Goal: Task Accomplishment & Management: Manage account settings

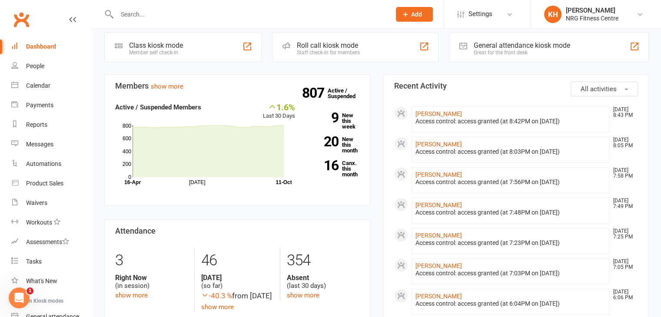
scroll to position [45, 0]
click at [43, 84] on div "Calendar" at bounding box center [38, 85] width 24 height 7
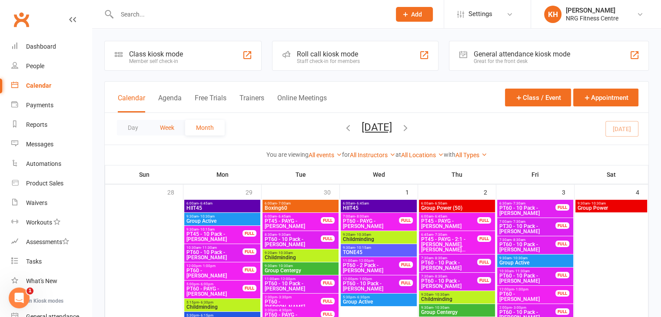
click at [160, 124] on button "Week" at bounding box center [167, 128] width 36 height 16
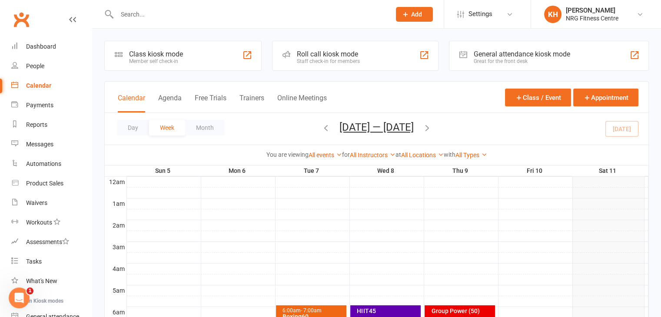
click at [427, 131] on icon "button" at bounding box center [428, 128] width 10 height 10
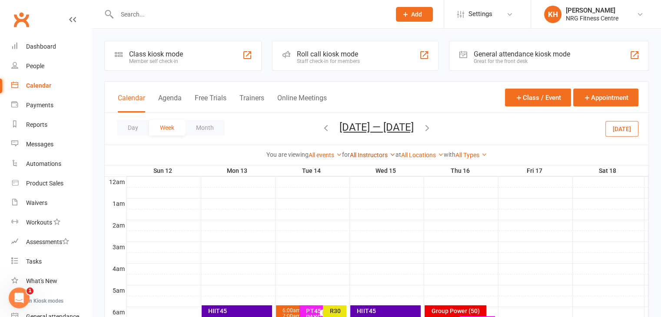
click at [380, 157] on link "All Instructors" at bounding box center [373, 155] width 46 height 7
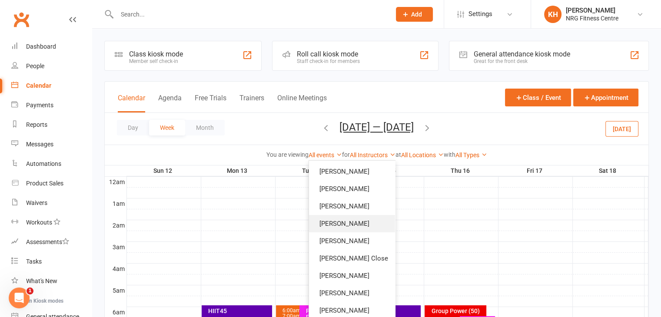
click at [336, 221] on link "[PERSON_NAME]" at bounding box center [352, 223] width 86 height 17
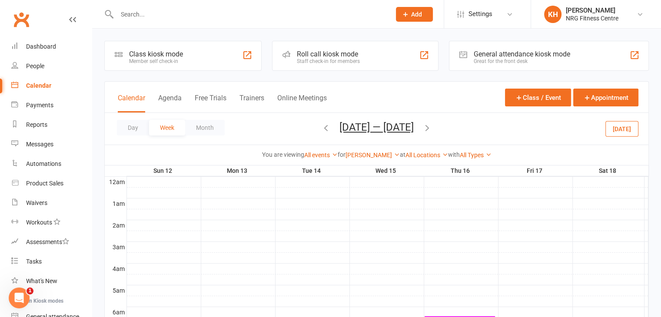
click at [336, 221] on div at bounding box center [388, 225] width 522 height 10
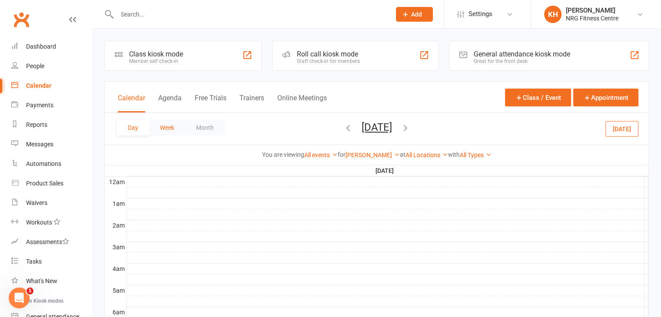
click at [176, 129] on button "Week" at bounding box center [167, 128] width 36 height 16
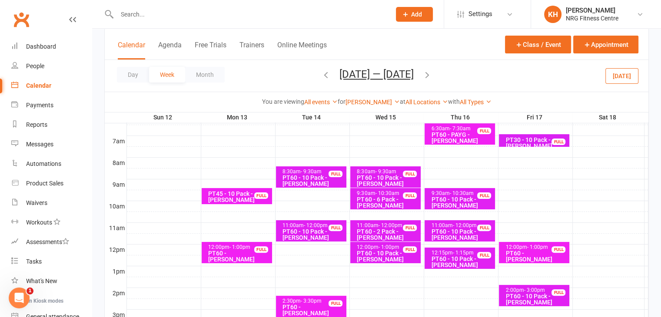
scroll to position [207, 0]
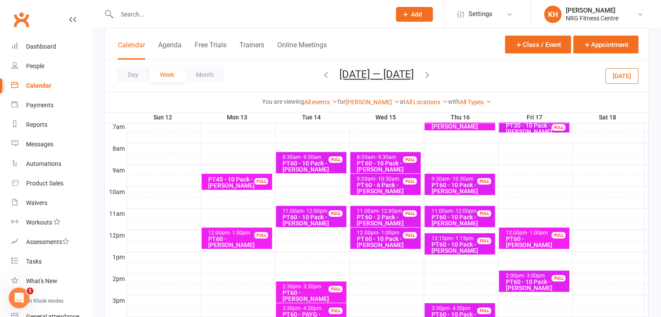
click at [213, 183] on div "PT45 - 10 Pack - [PERSON_NAME]" at bounding box center [239, 183] width 63 height 12
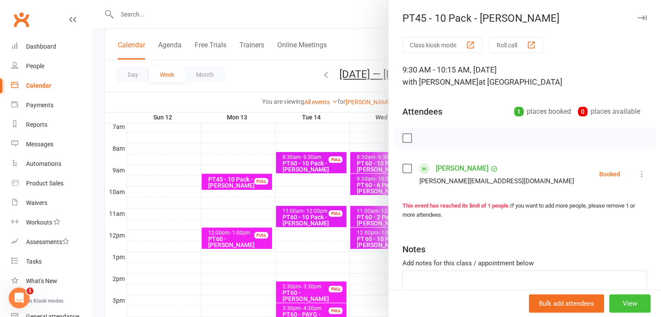
click at [621, 305] on button "View" at bounding box center [630, 304] width 41 height 18
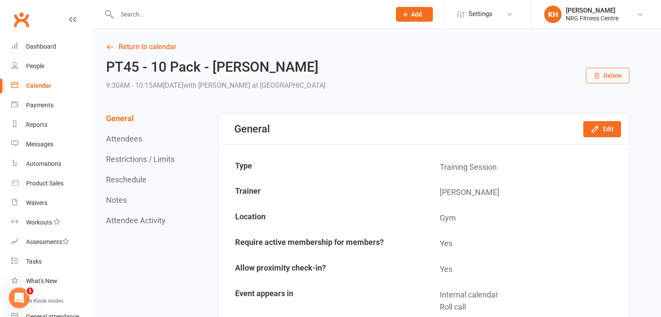
click at [607, 76] on button "Delete" at bounding box center [607, 76] width 43 height 16
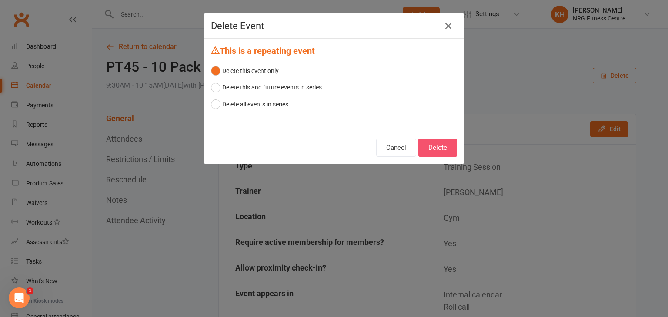
click at [437, 150] on button "Delete" at bounding box center [437, 148] width 39 height 18
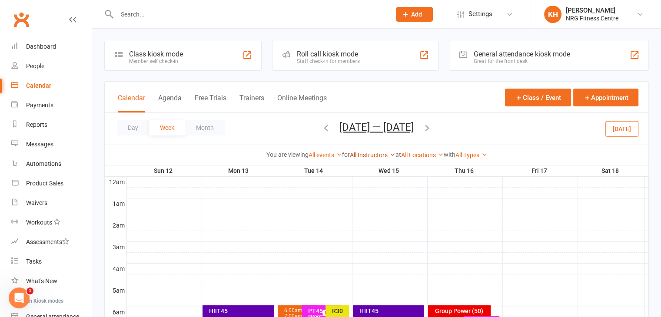
click at [373, 156] on link "All Instructors" at bounding box center [373, 155] width 46 height 7
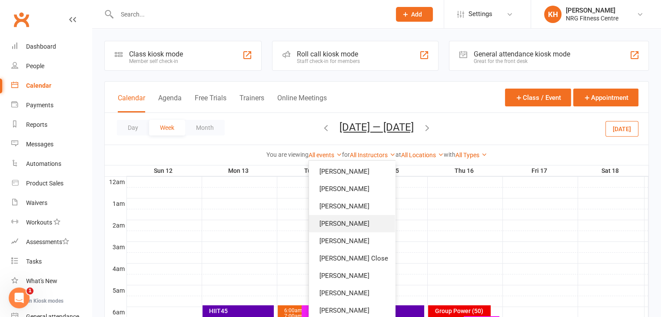
click at [325, 223] on link "[PERSON_NAME]" at bounding box center [352, 223] width 86 height 17
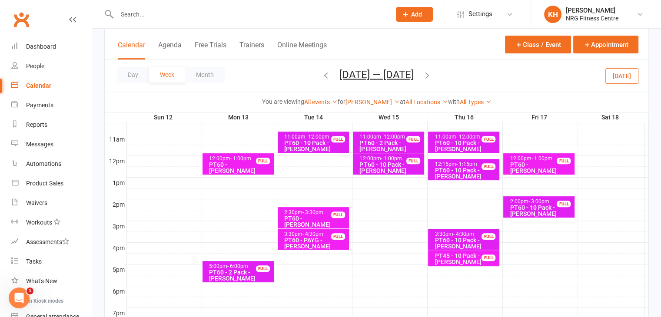
scroll to position [283, 0]
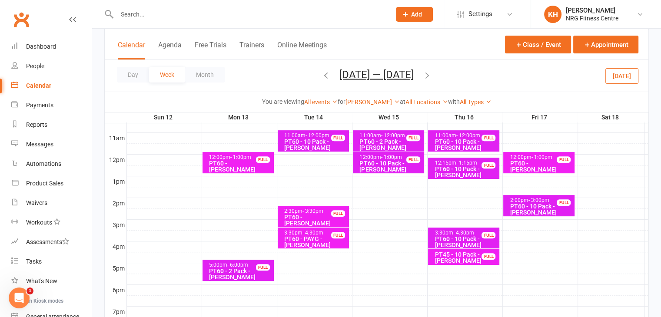
click at [233, 163] on div "PT60 - [PERSON_NAME]" at bounding box center [240, 166] width 63 height 12
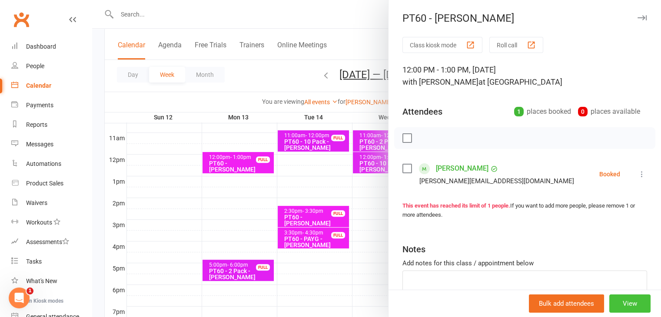
click at [616, 304] on button "View" at bounding box center [630, 304] width 41 height 18
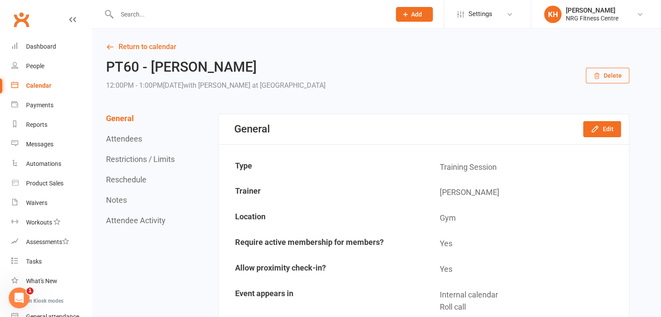
click at [611, 73] on button "Delete" at bounding box center [607, 76] width 43 height 16
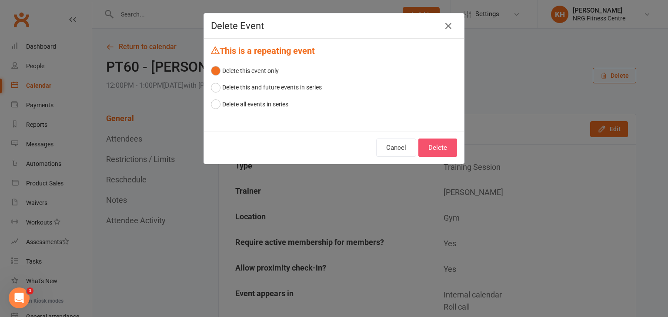
click at [435, 146] on button "Delete" at bounding box center [437, 148] width 39 height 18
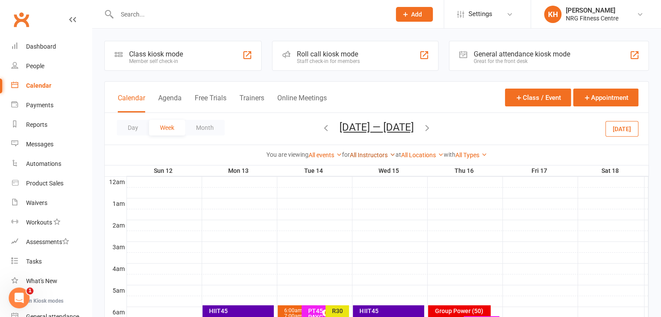
click at [378, 156] on link "All Instructors" at bounding box center [373, 155] width 46 height 7
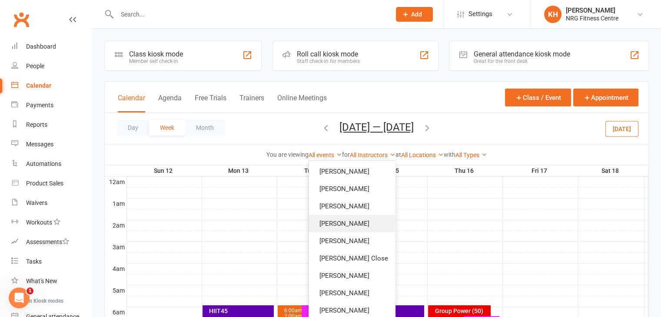
click at [339, 224] on link "[PERSON_NAME]" at bounding box center [352, 223] width 86 height 17
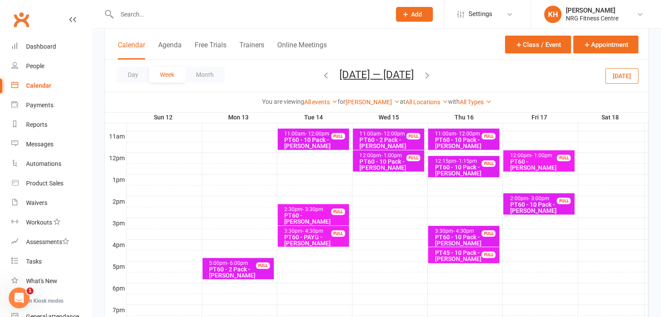
scroll to position [285, 0]
click at [308, 234] on div "PT60 - PAYG - [PERSON_NAME]" at bounding box center [315, 240] width 63 height 12
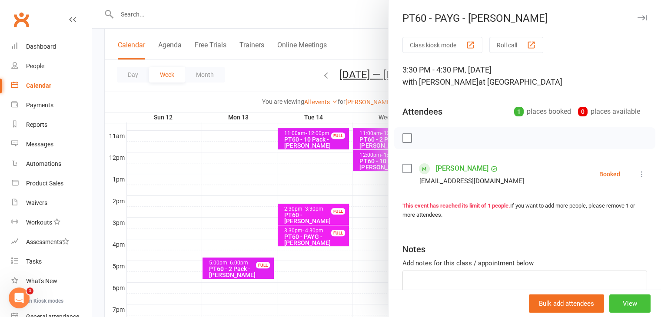
click at [619, 303] on button "View" at bounding box center [630, 304] width 41 height 18
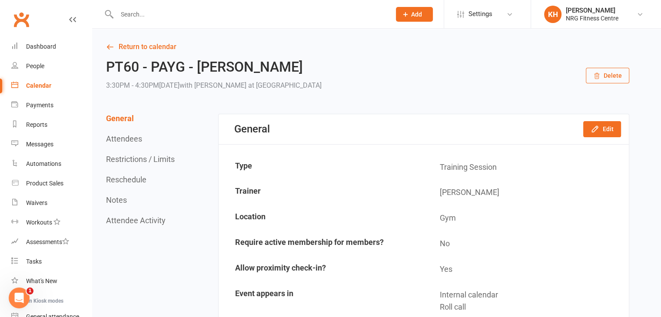
click at [129, 177] on button "Reschedule" at bounding box center [126, 179] width 40 height 9
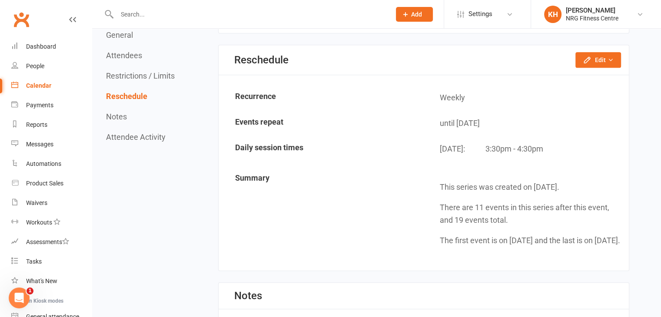
scroll to position [671, 0]
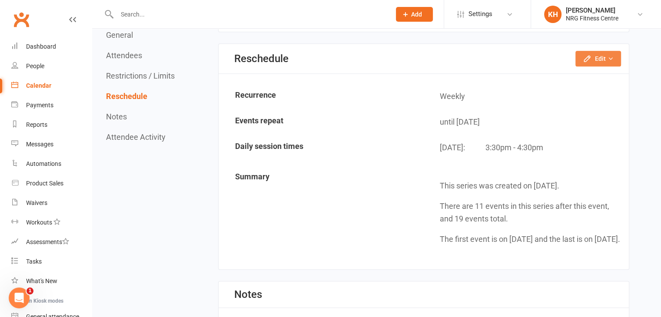
click at [602, 56] on button "Edit" at bounding box center [599, 59] width 46 height 16
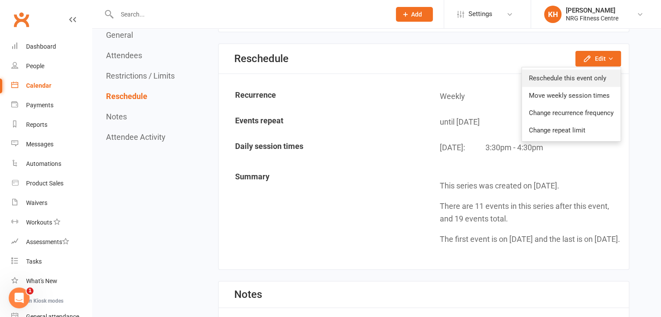
click at [579, 79] on link "Reschedule this event only" at bounding box center [571, 78] width 99 height 17
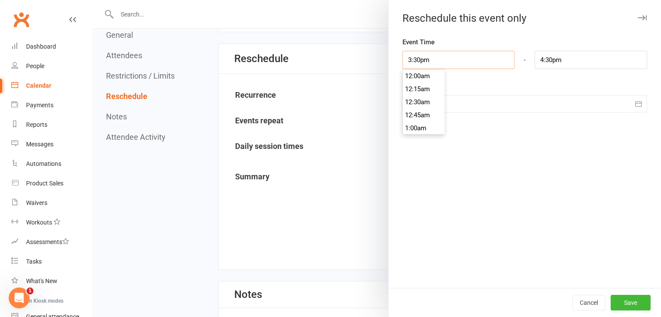
scroll to position [796, 0]
drag, startPoint x: 431, startPoint y: 59, endPoint x: 366, endPoint y: 51, distance: 66.1
click at [366, 0] on div "Reschedule this event only Event Time 3:30pm 12:00am 12:15am 12:30am 12:45am 1:…" at bounding box center [376, 0] width 569 height 0
type input "8"
type input "9:00am"
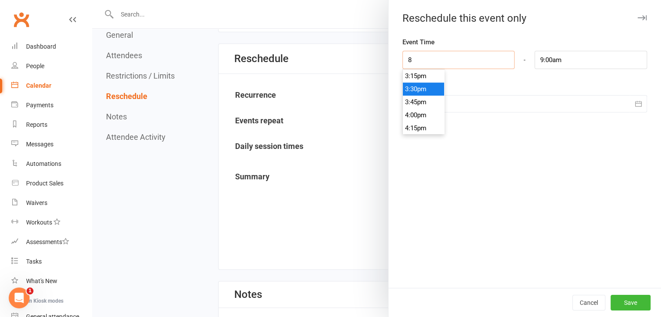
scroll to position [404, 0]
type input "8:00am3"
type input "10:09pm"
type input "8:00am"
type input "9:01am"
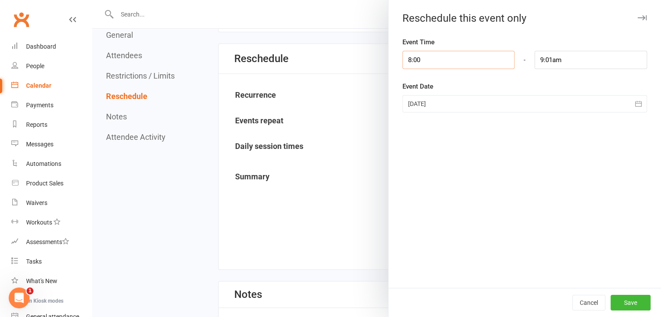
type input "8:0"
type input "10:09pm"
type input "8:"
type input "9:01am"
type input "8:3"
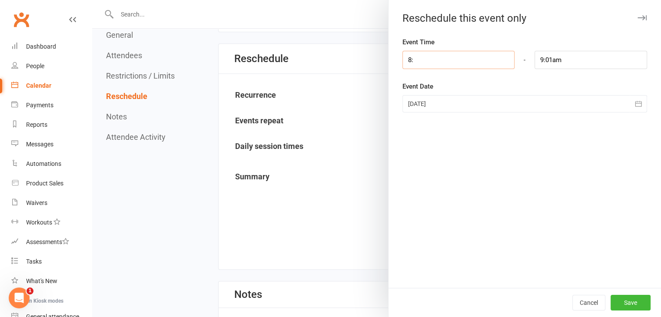
type input "10:10pm"
type input "8:30"
type input "9:31am"
type input "8:30am"
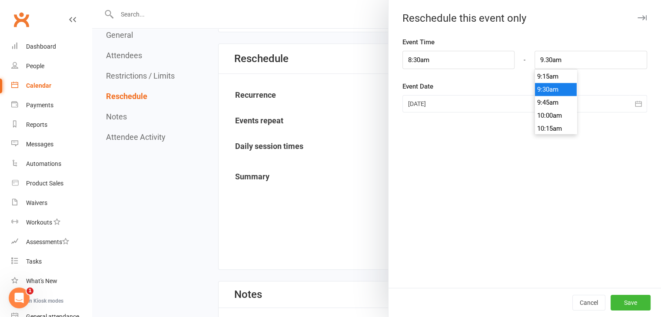
type input "9:30am"
click at [440, 110] on div at bounding box center [525, 103] width 245 height 17
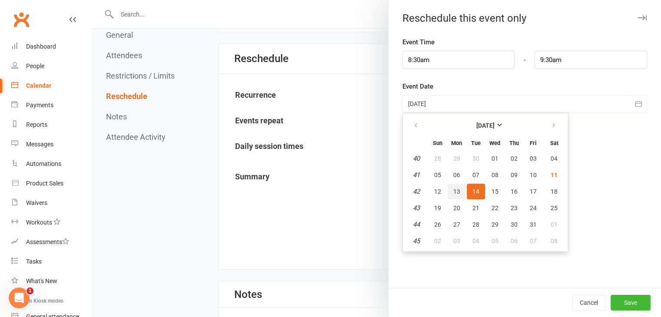
click at [454, 189] on span "13" at bounding box center [456, 191] width 7 height 7
type input "[DATE]"
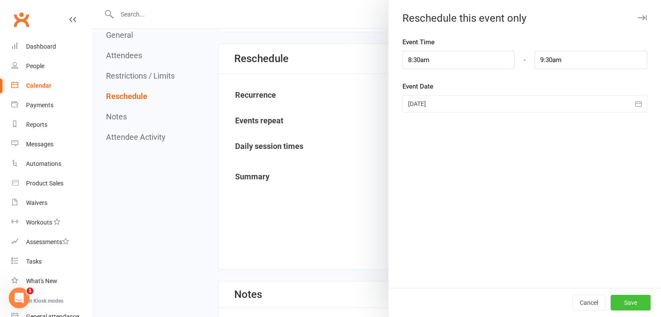
click at [618, 303] on button "Save" at bounding box center [631, 303] width 40 height 16
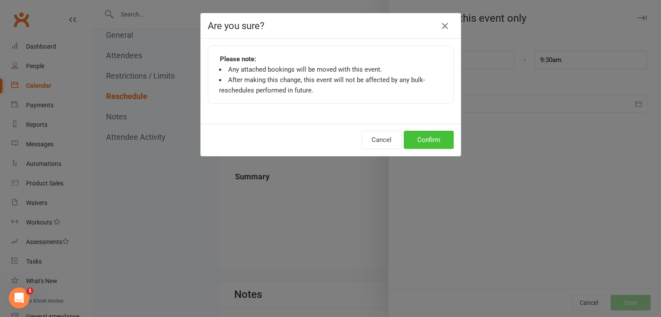
click at [426, 135] on button "Confirm" at bounding box center [429, 140] width 50 height 18
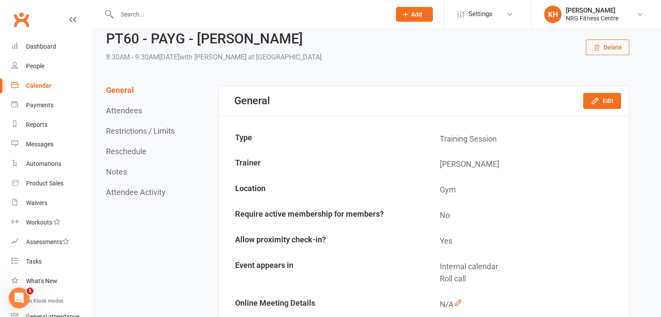
scroll to position [0, 0]
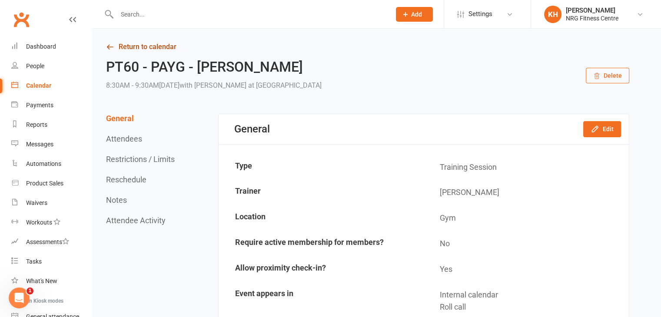
click at [111, 47] on icon at bounding box center [110, 47] width 8 height 8
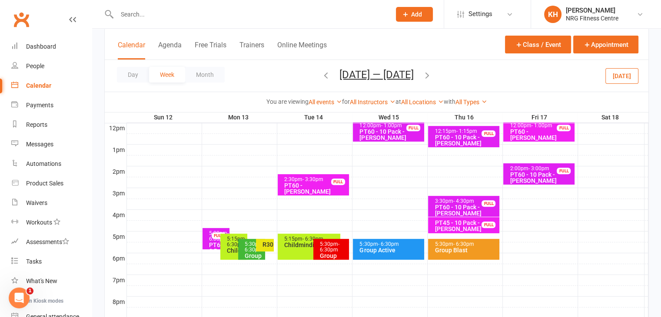
scroll to position [315, 0]
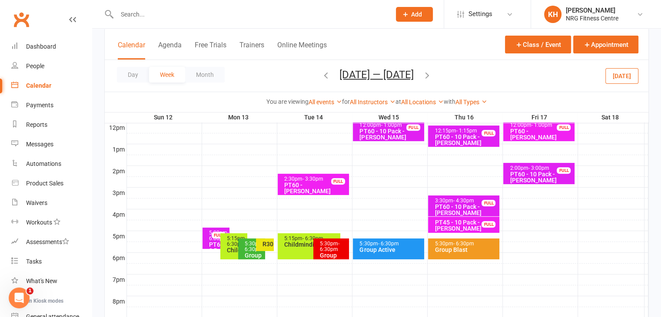
click at [209, 242] on span "- 6:00pm" at bounding box center [219, 236] width 20 height 12
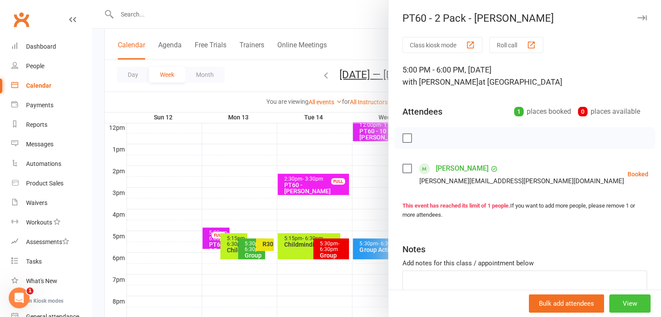
click at [628, 298] on button "View" at bounding box center [630, 304] width 41 height 18
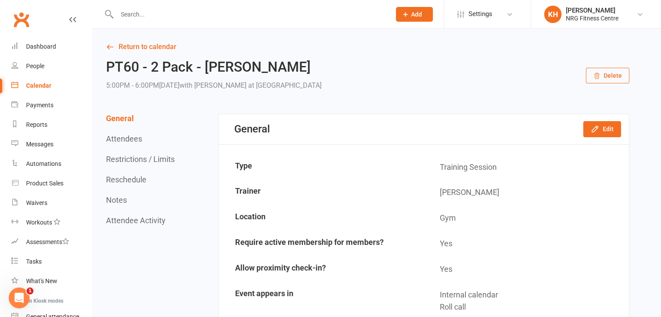
click at [125, 183] on button "Reschedule" at bounding box center [126, 179] width 40 height 9
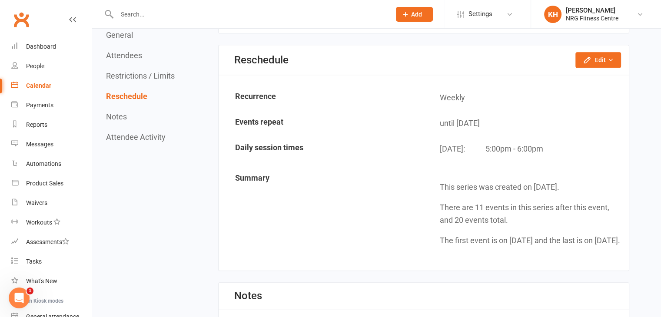
scroll to position [671, 0]
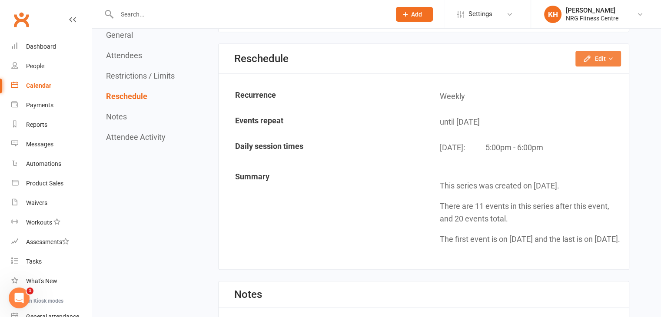
click at [600, 55] on button "Edit" at bounding box center [599, 59] width 46 height 16
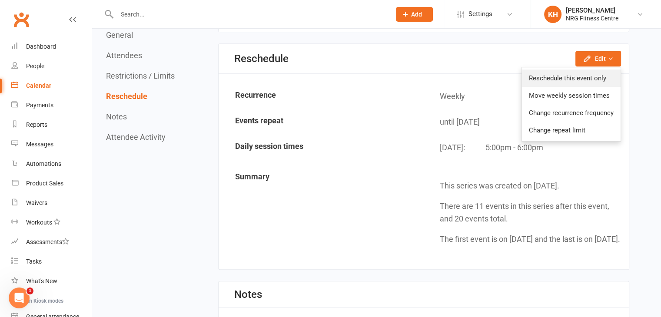
click at [574, 72] on link "Reschedule this event only" at bounding box center [571, 78] width 99 height 17
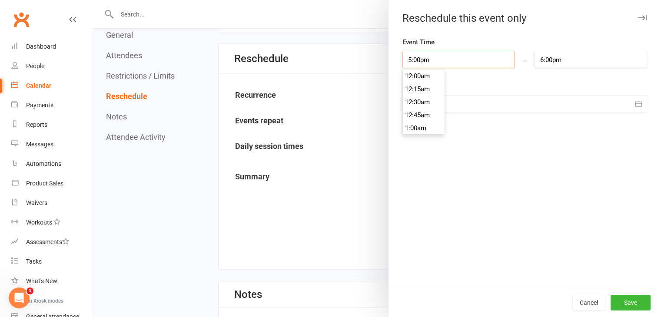
click at [407, 58] on input "5:00pm" at bounding box center [459, 60] width 113 height 18
type input ":00pm"
type input "10:11pm"
type input "2:00pm"
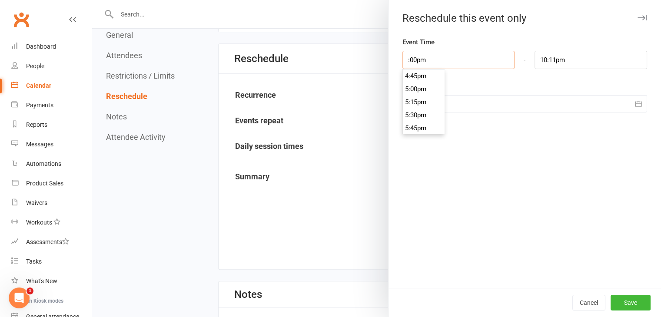
type input "3:01pm"
type input "2:00pm"
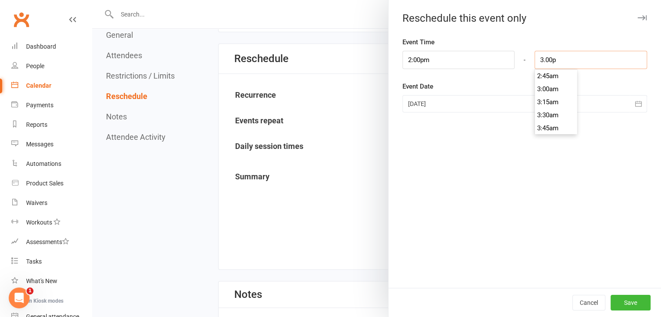
scroll to position [770, 0]
type input "3:00pm"
click at [631, 306] on button "Save" at bounding box center [631, 303] width 40 height 16
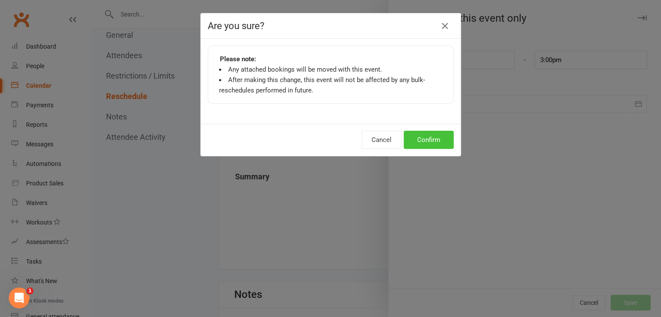
click at [427, 140] on button "Confirm" at bounding box center [429, 140] width 50 height 18
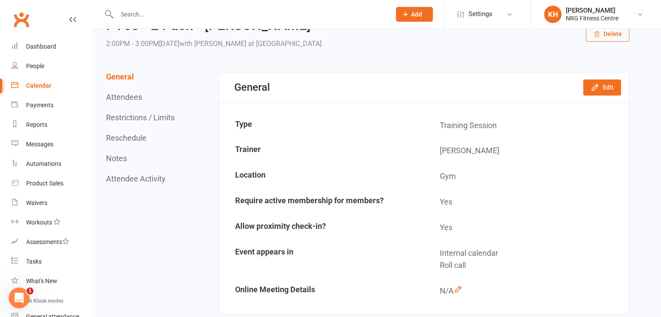
scroll to position [0, 0]
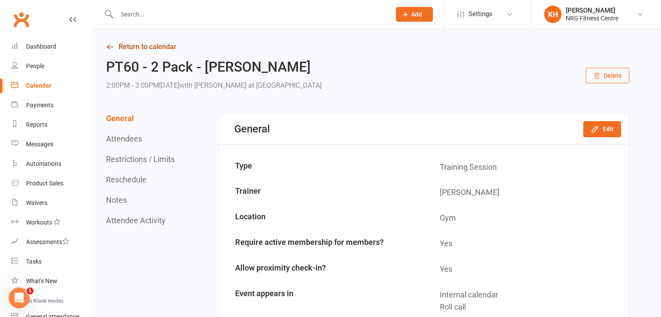
click at [113, 46] on icon at bounding box center [110, 47] width 8 height 8
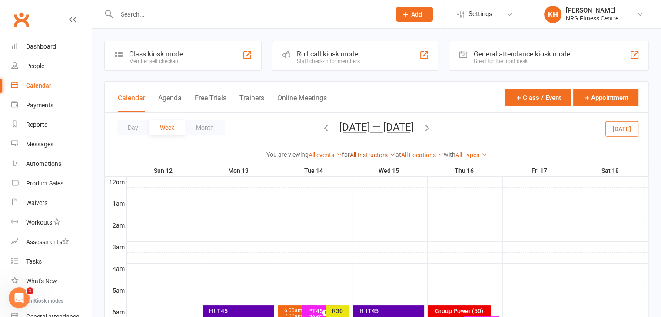
click at [373, 157] on link "All Instructors" at bounding box center [373, 155] width 46 height 7
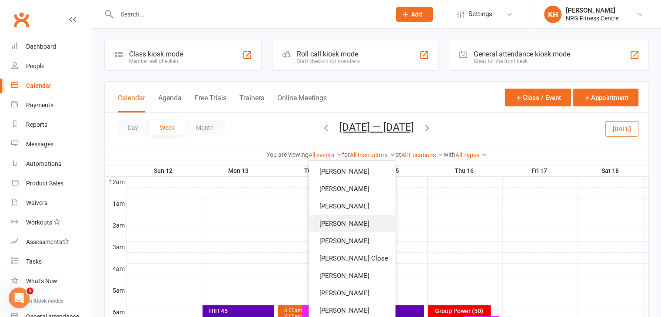
click at [337, 220] on link "[PERSON_NAME]" at bounding box center [352, 223] width 86 height 17
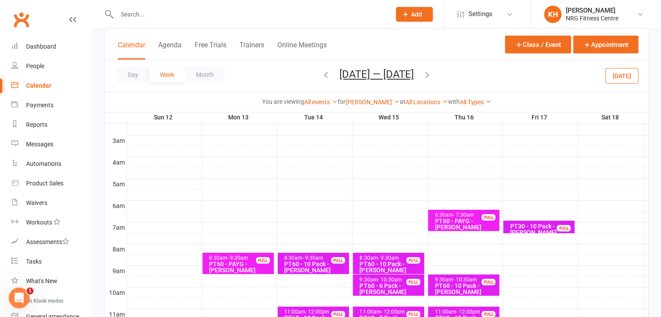
scroll to position [154, 0]
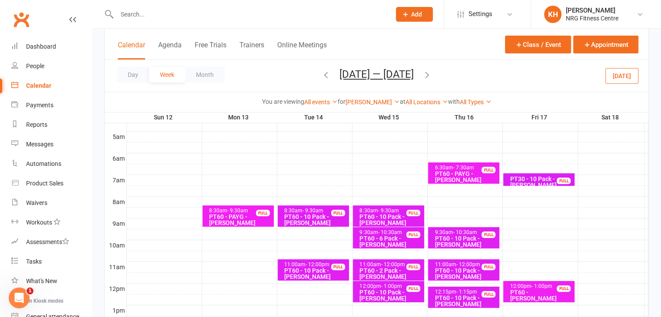
click at [381, 210] on span "- 9:30am" at bounding box center [388, 211] width 21 height 6
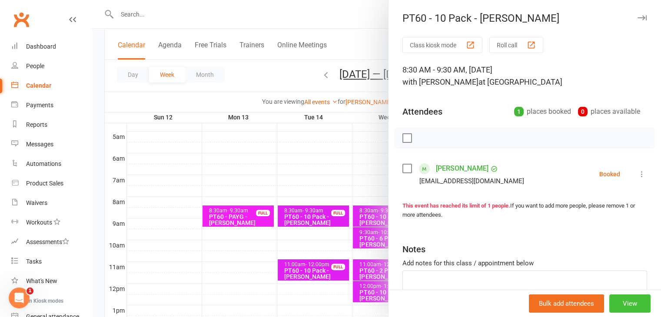
click at [624, 302] on button "View" at bounding box center [630, 304] width 41 height 18
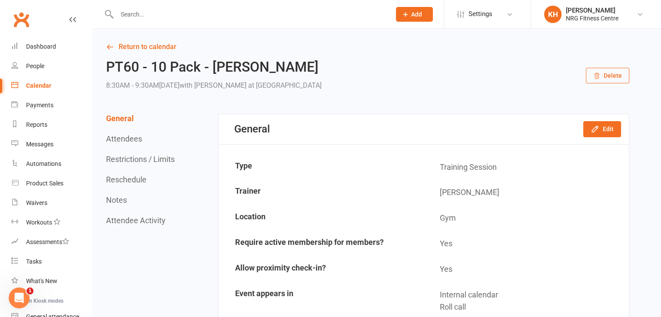
click at [605, 70] on button "Delete" at bounding box center [607, 76] width 43 height 16
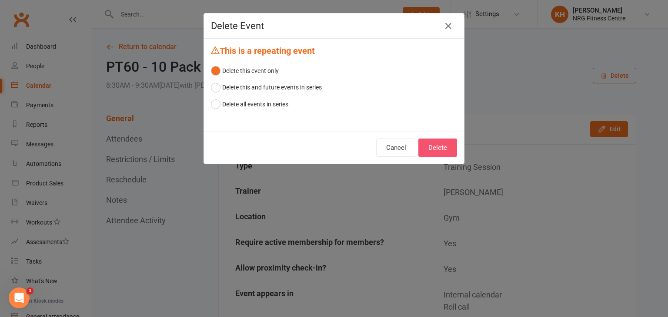
click at [442, 140] on button "Delete" at bounding box center [437, 148] width 39 height 18
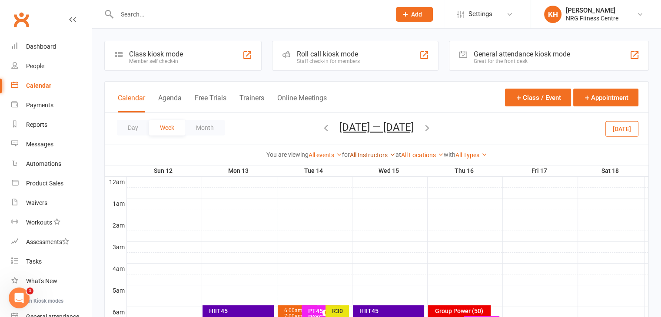
click at [380, 156] on link "All Instructors" at bounding box center [373, 155] width 46 height 7
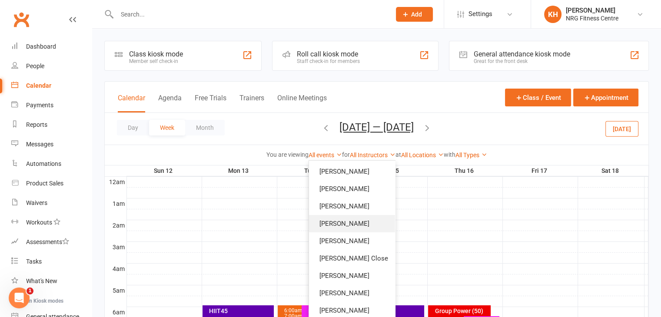
click at [334, 222] on link "[PERSON_NAME]" at bounding box center [352, 223] width 86 height 17
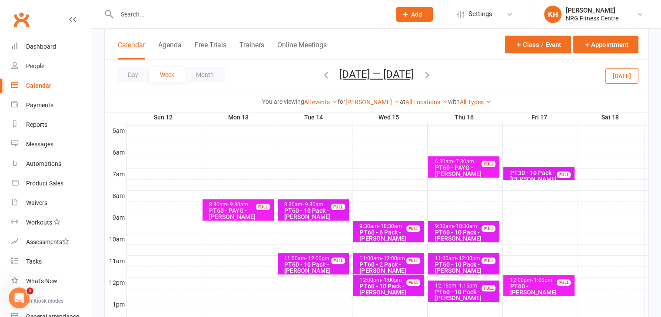
scroll to position [161, 0]
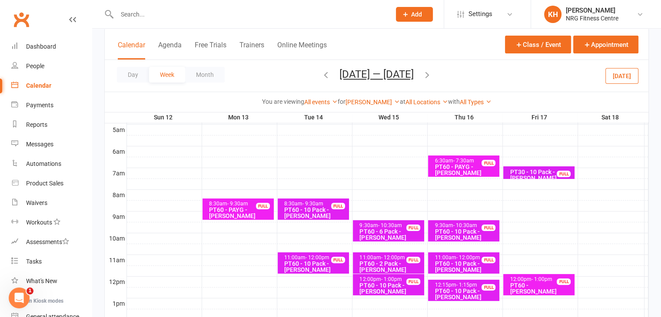
click at [384, 229] on div "PT60 - 6 Pack - [PERSON_NAME]" at bounding box center [390, 235] width 63 height 12
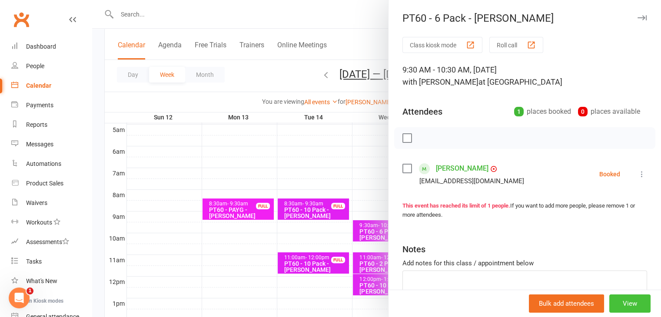
click at [617, 303] on button "View" at bounding box center [630, 304] width 41 height 18
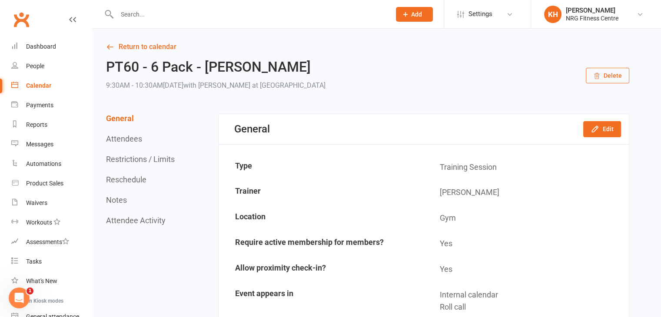
click at [608, 76] on button "Delete" at bounding box center [607, 76] width 43 height 16
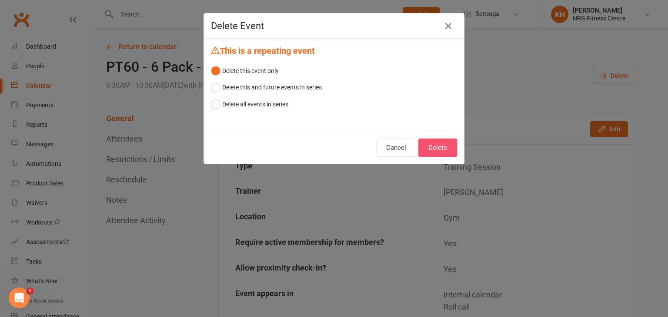
click at [433, 151] on button "Delete" at bounding box center [437, 148] width 39 height 18
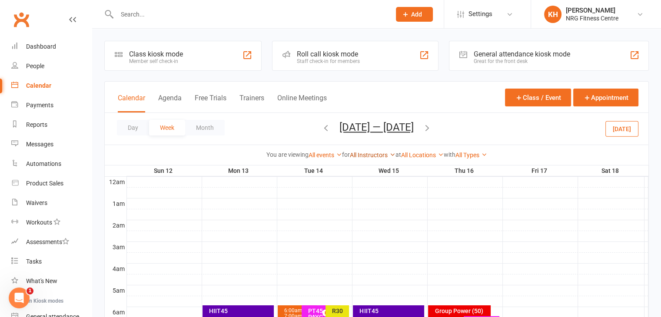
click at [385, 155] on link "All Instructors" at bounding box center [373, 155] width 46 height 7
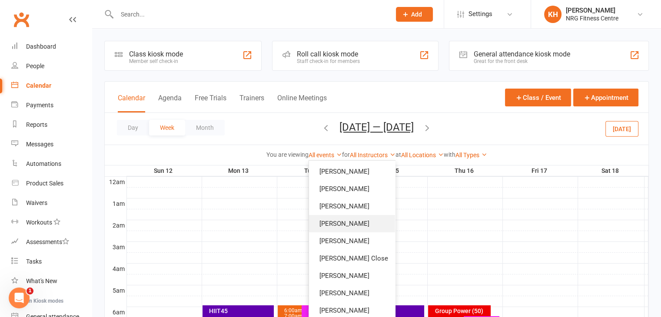
click at [330, 219] on link "[PERSON_NAME]" at bounding box center [352, 223] width 86 height 17
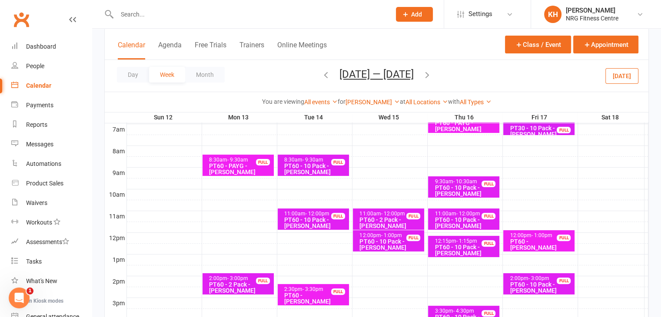
scroll to position [226, 0]
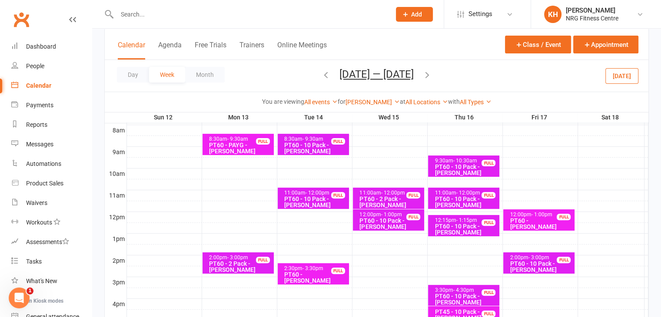
click at [529, 219] on div "PT60 - [PERSON_NAME]" at bounding box center [541, 224] width 63 height 12
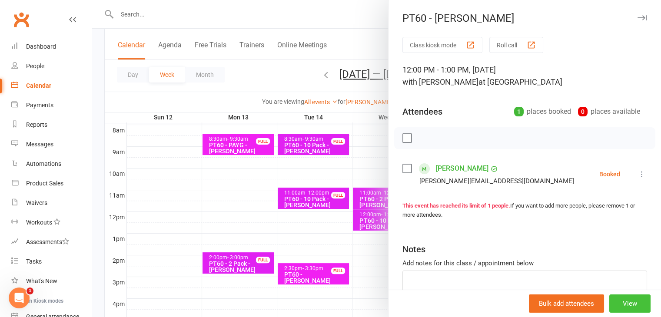
click at [614, 302] on button "View" at bounding box center [630, 304] width 41 height 18
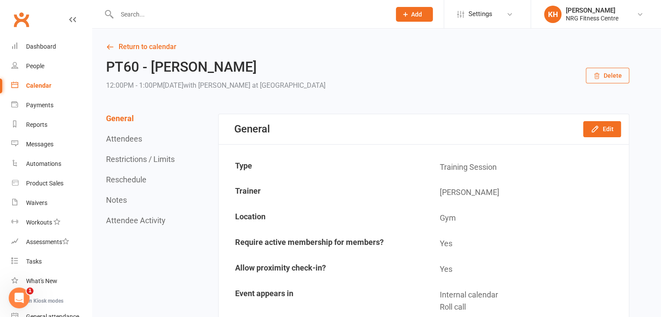
click at [121, 179] on button "Reschedule" at bounding box center [126, 179] width 40 height 9
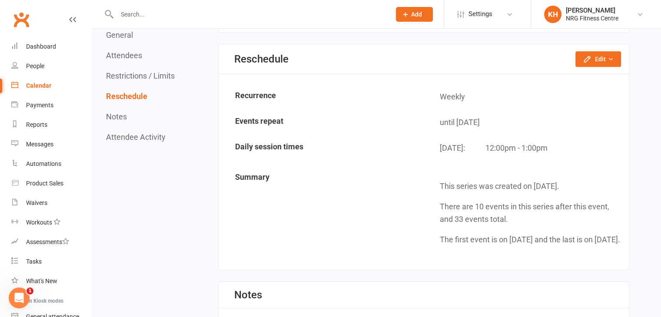
scroll to position [671, 0]
click at [594, 54] on button "Edit" at bounding box center [599, 59] width 46 height 16
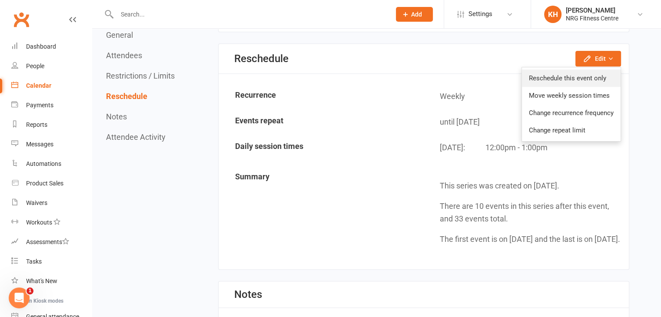
click at [560, 78] on link "Reschedule this event only" at bounding box center [571, 78] width 99 height 17
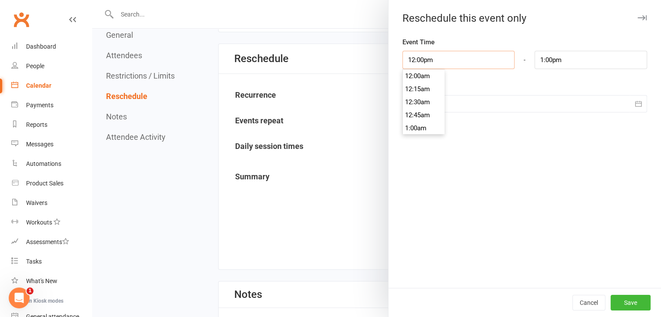
click at [411, 56] on input "12:00pm" at bounding box center [459, 60] width 113 height 18
type input "1:00pm"
type input "2:00pm"
type input "1:00pm"
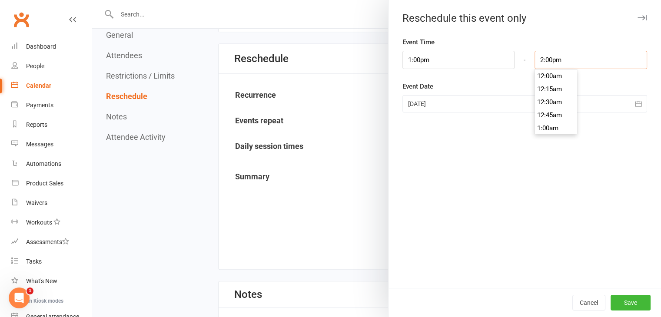
scroll to position [717, 0]
click at [469, 128] on div "Event Time 1:00pm 12:00am 12:15am 12:30am 12:45am 1:00am 1:15am 1:30am 1:45am 2…" at bounding box center [525, 162] width 273 height 251
click at [494, 104] on div at bounding box center [525, 103] width 245 height 17
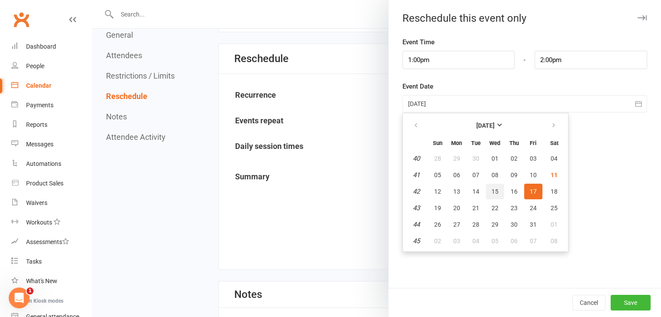
click at [492, 189] on span "15" at bounding box center [495, 191] width 7 height 7
type input "[DATE]"
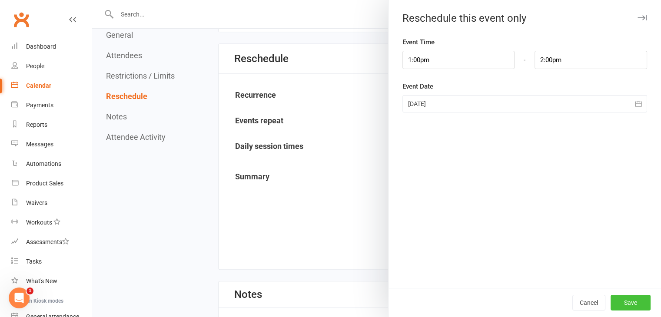
click at [624, 302] on button "Save" at bounding box center [631, 303] width 40 height 16
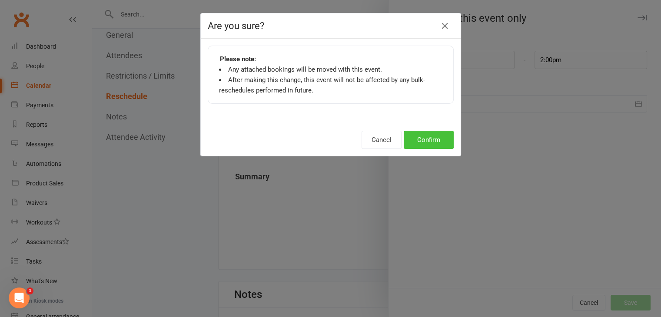
click at [423, 134] on button "Confirm" at bounding box center [429, 140] width 50 height 18
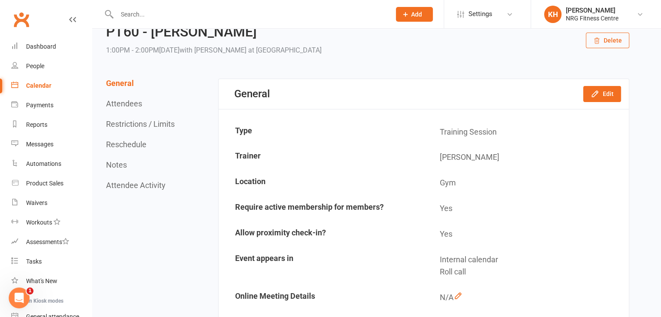
scroll to position [0, 0]
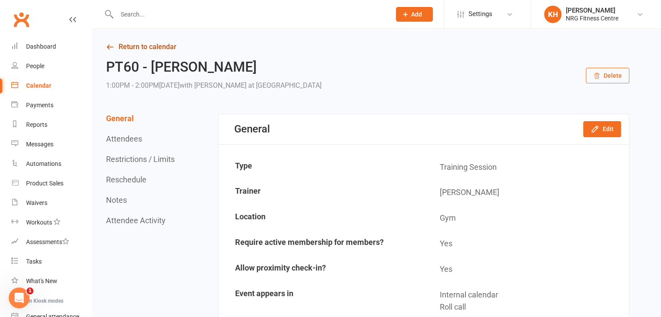
click at [112, 42] on link "Return to calendar" at bounding box center [368, 47] width 524 height 12
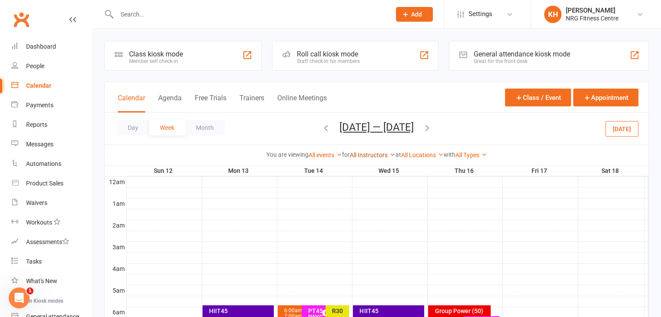
click at [386, 157] on link "All Instructors" at bounding box center [373, 155] width 46 height 7
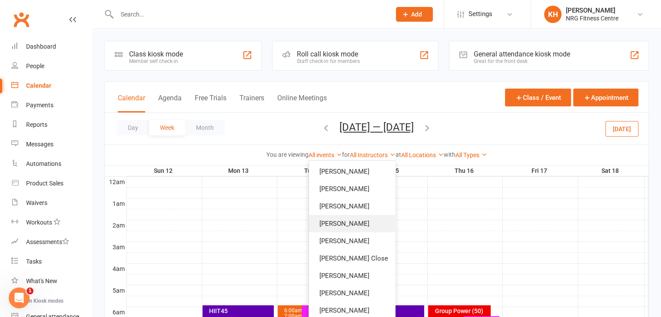
click at [344, 227] on link "[PERSON_NAME]" at bounding box center [352, 223] width 86 height 17
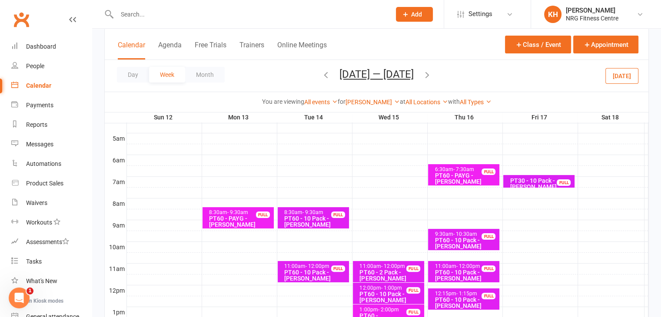
scroll to position [151, 0]
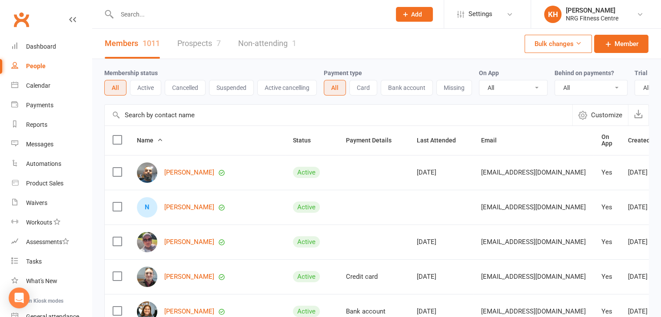
click at [146, 14] on input "text" at bounding box center [249, 14] width 270 height 12
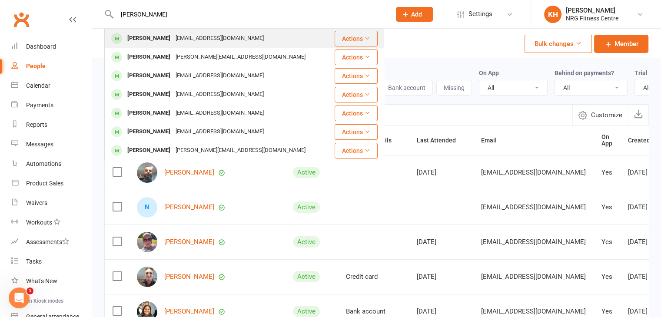
type input "harris"
click at [141, 36] on div "Harris CHO" at bounding box center [149, 38] width 48 height 13
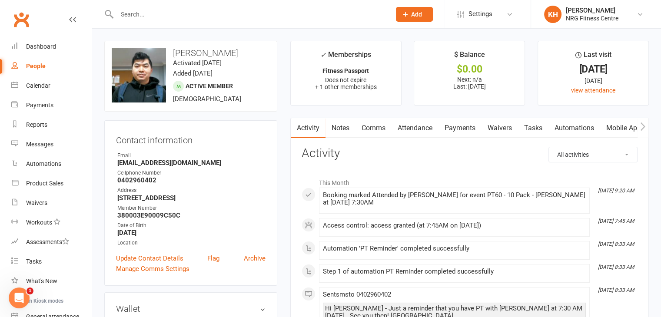
click at [424, 131] on link "Attendance" at bounding box center [415, 128] width 47 height 20
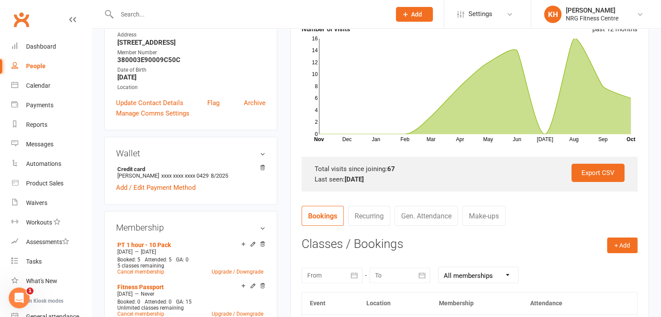
scroll to position [153, 0]
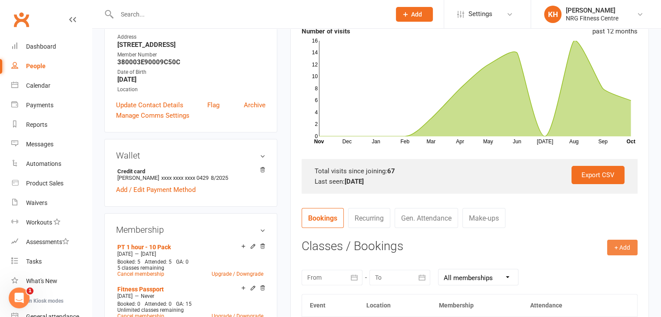
click at [623, 246] on button "+ Add" at bounding box center [622, 248] width 30 height 16
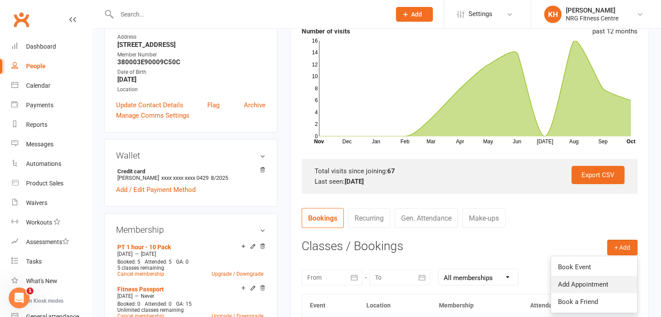
click at [604, 278] on link "Add Appointment" at bounding box center [594, 284] width 86 height 17
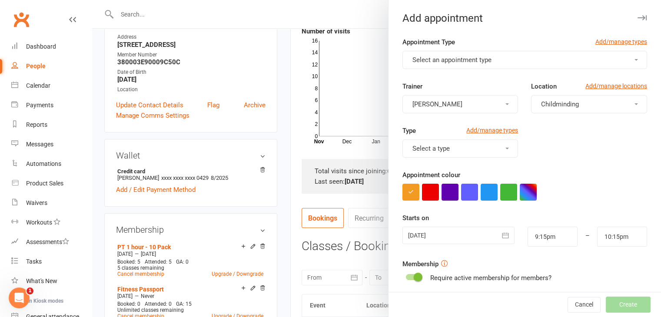
click at [468, 61] on span "Select an appointment type" at bounding box center [452, 60] width 79 height 8
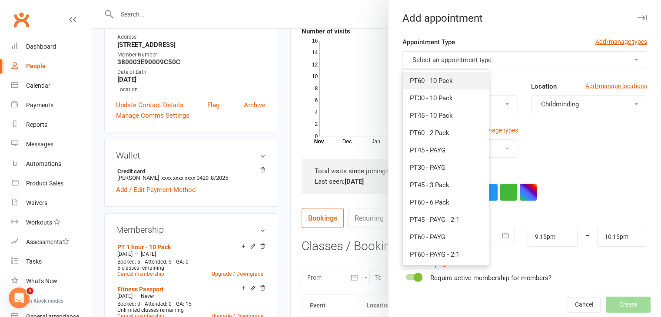
click at [448, 80] on span "PT60 - 10 Pack" at bounding box center [431, 81] width 43 height 8
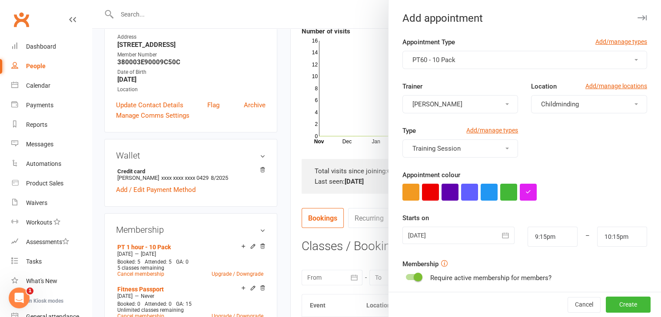
click at [437, 107] on button "[PERSON_NAME]" at bounding box center [461, 104] width 116 height 18
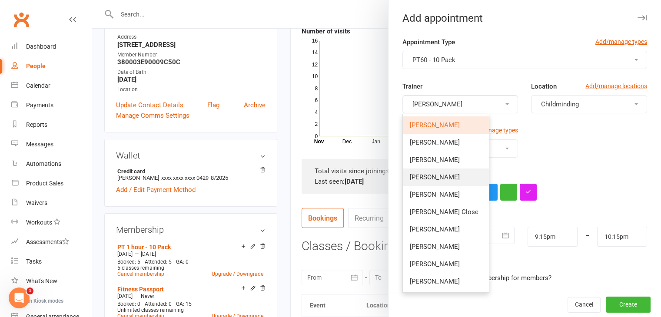
click at [426, 173] on span "[PERSON_NAME]" at bounding box center [435, 177] width 50 height 8
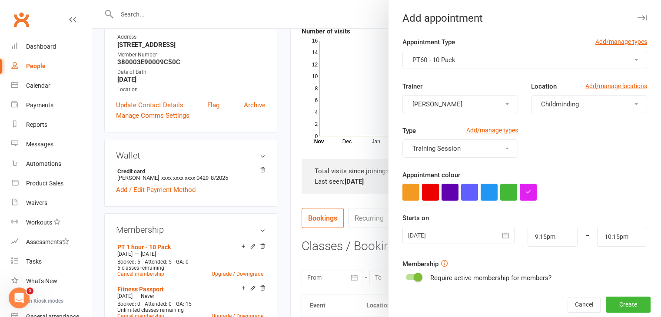
click at [555, 110] on button "Childminding" at bounding box center [589, 104] width 116 height 18
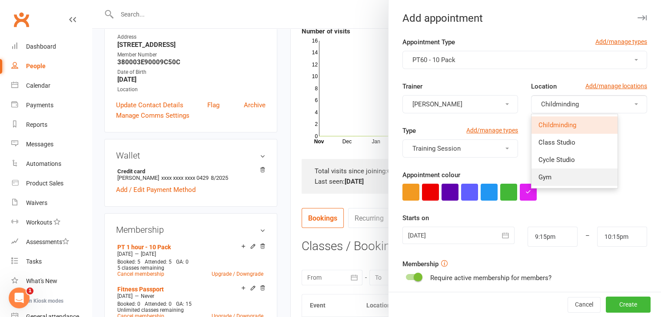
click at [540, 181] on link "Gym" at bounding box center [575, 177] width 86 height 17
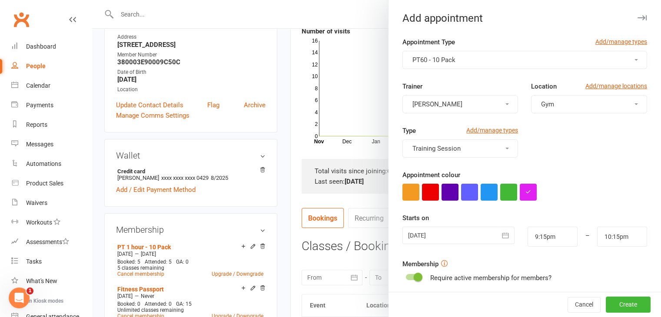
click at [473, 239] on div at bounding box center [459, 235] width 112 height 17
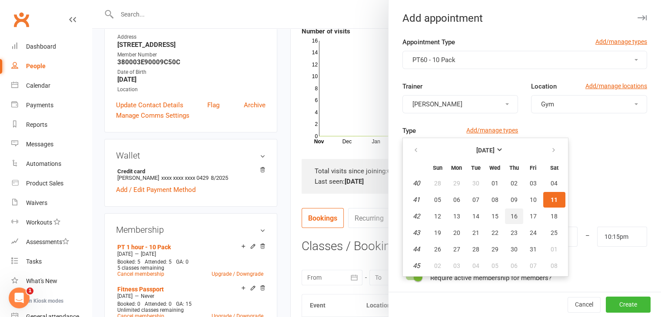
click at [511, 215] on span "16" at bounding box center [514, 216] width 7 height 7
type input "16 Oct 2025"
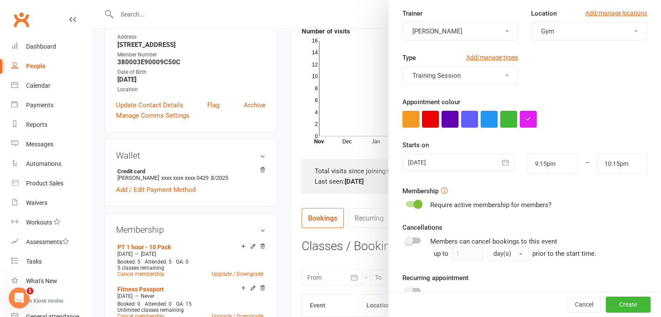
scroll to position [74, 0]
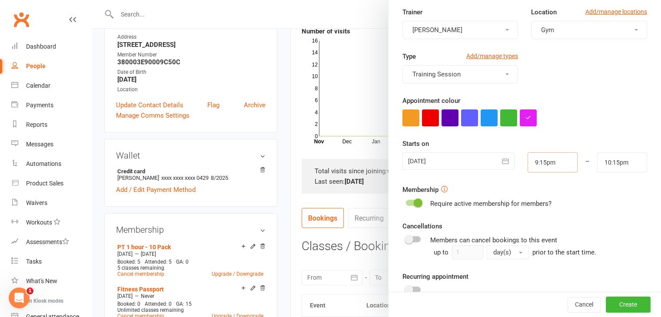
click at [528, 164] on input "9:15pm" at bounding box center [553, 163] width 50 height 20
drag, startPoint x: 528, startPoint y: 164, endPoint x: 576, endPoint y: 156, distance: 49.0
click at [576, 156] on div "16 Oct 2025 October 2025 Sun Mon Tue Wed Thu Fri Sat 40 28 29 30 01 02 03 04 41…" at bounding box center [525, 163] width 258 height 20
type input "7"
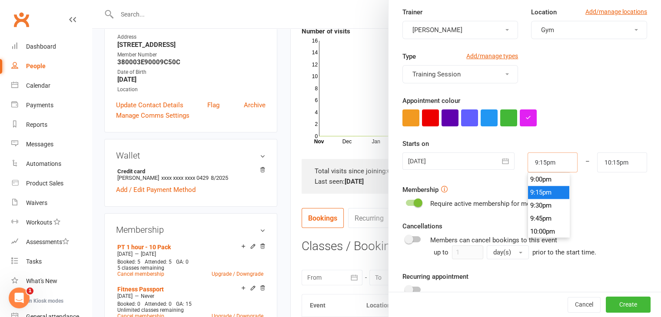
type input "8:00am"
type input "7.3"
type input "2:00am"
type input "7.30"
type input "8:30am"
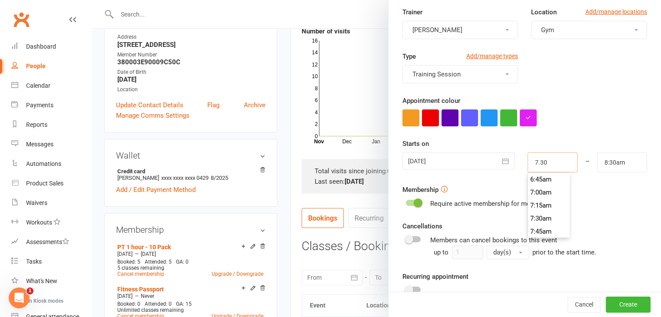
scroll to position [378, 0]
type input "7:30am"
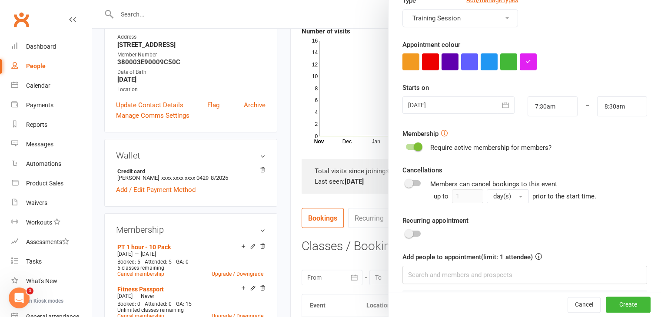
scroll to position [158, 0]
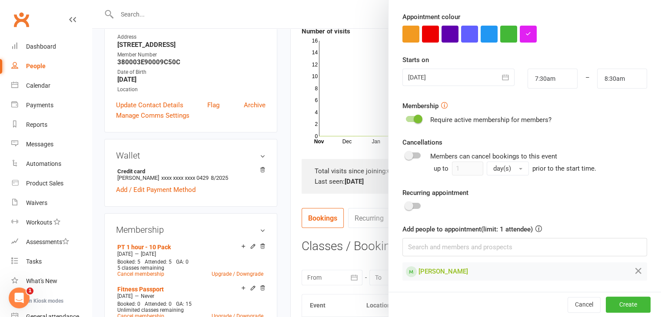
click at [413, 205] on div at bounding box center [413, 206] width 15 height 6
click at [406, 205] on input "checkbox" at bounding box center [406, 205] width 0 height 0
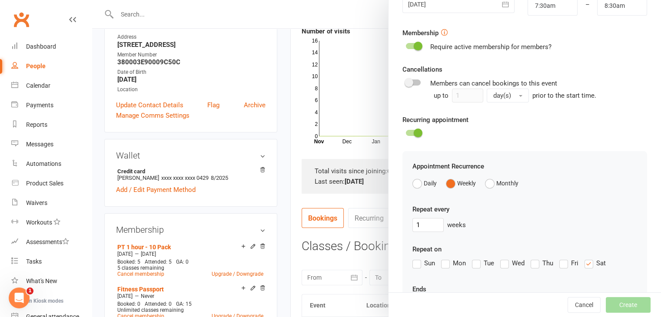
scroll to position [251, 0]
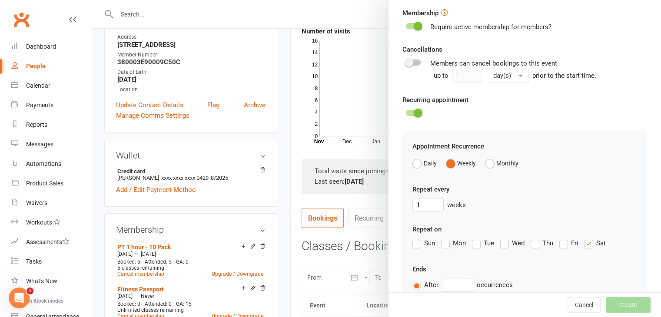
click at [532, 244] on label "Thu" at bounding box center [542, 243] width 23 height 10
click at [532, 238] on input "Thu" at bounding box center [534, 238] width 6 height 0
click at [587, 244] on label "Sat" at bounding box center [595, 243] width 21 height 10
click at [587, 238] on input "Sat" at bounding box center [588, 238] width 6 height 0
click at [458, 286] on input "text" at bounding box center [457, 285] width 31 height 14
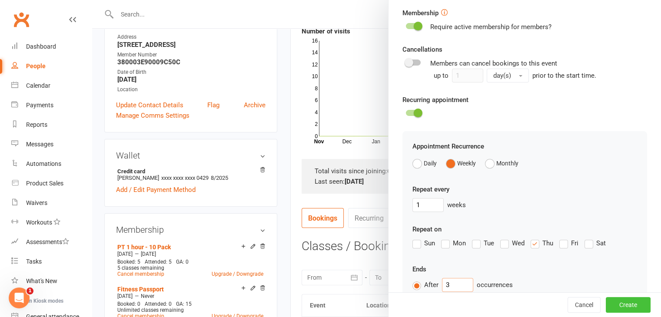
type input "3"
click at [612, 305] on button "Create" at bounding box center [628, 305] width 45 height 16
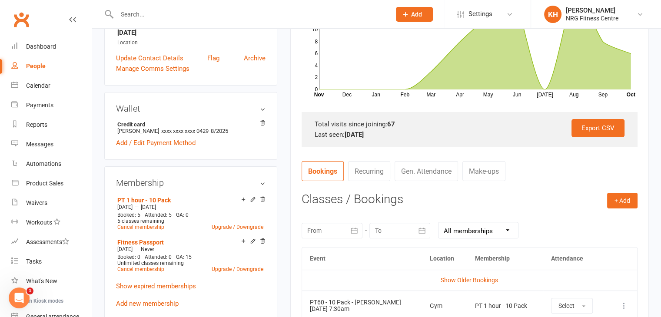
scroll to position [202, 0]
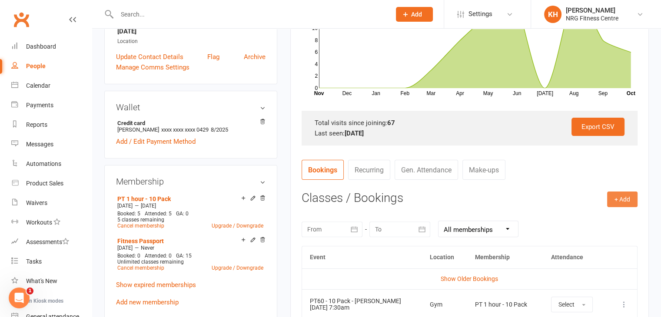
click at [626, 204] on button "+ Add" at bounding box center [622, 200] width 30 height 16
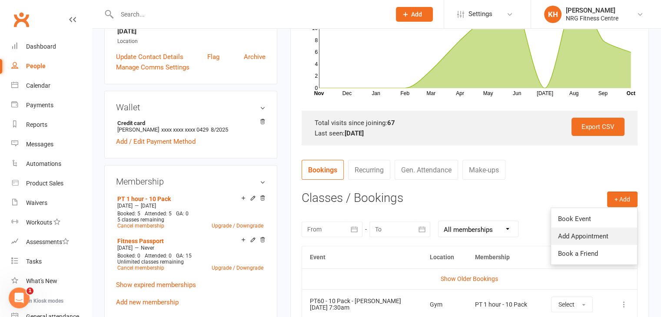
click at [588, 234] on link "Add Appointment" at bounding box center [594, 236] width 86 height 17
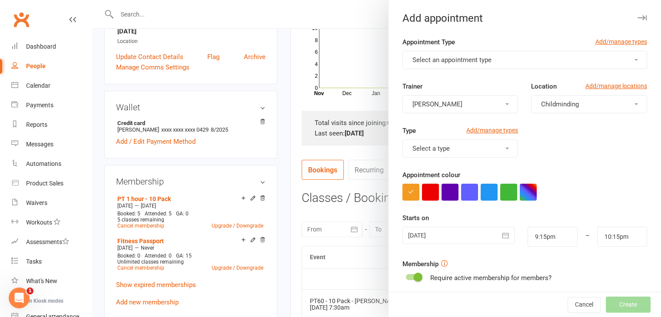
click at [447, 58] on span "Select an appointment type" at bounding box center [452, 60] width 79 height 8
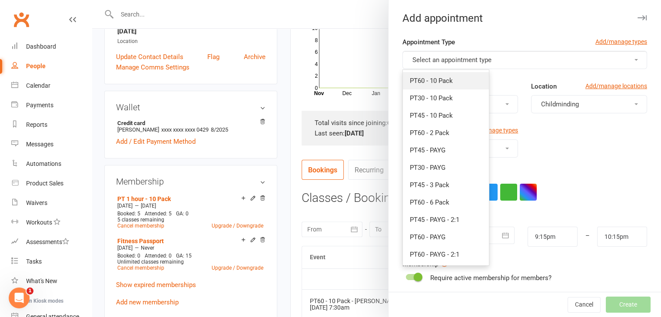
click at [441, 81] on span "PT60 - 10 Pack" at bounding box center [431, 81] width 43 height 8
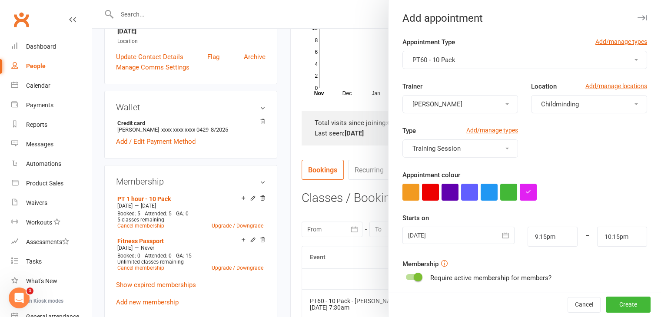
click at [435, 111] on button "[PERSON_NAME]" at bounding box center [461, 104] width 116 height 18
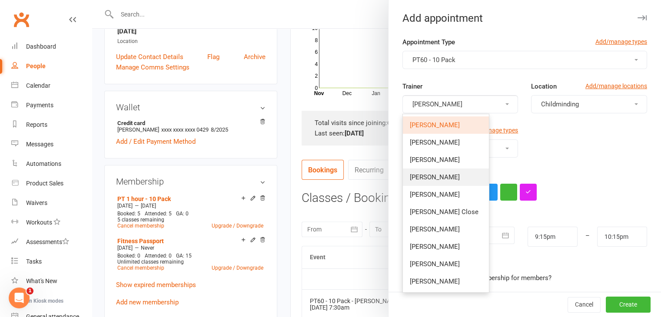
click at [422, 179] on span "[PERSON_NAME]" at bounding box center [435, 177] width 50 height 8
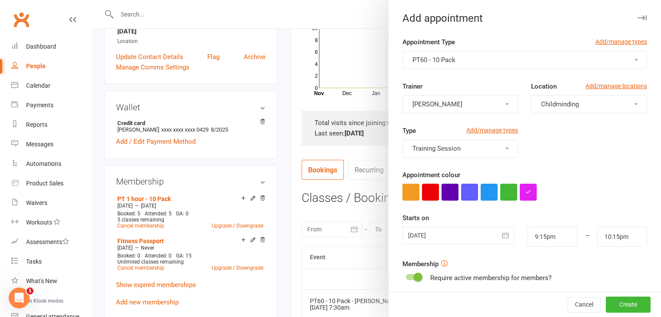
click at [553, 105] on span "Childminding" at bounding box center [560, 104] width 38 height 8
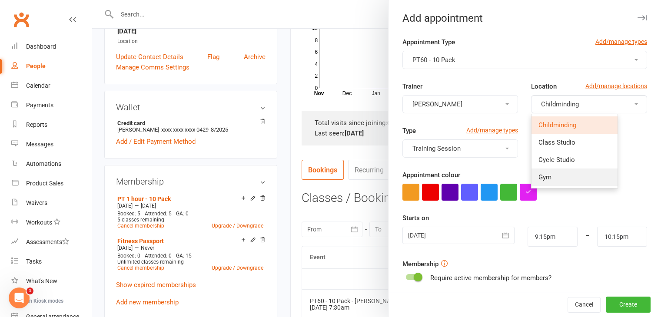
click at [539, 175] on span "Gym" at bounding box center [545, 177] width 13 height 8
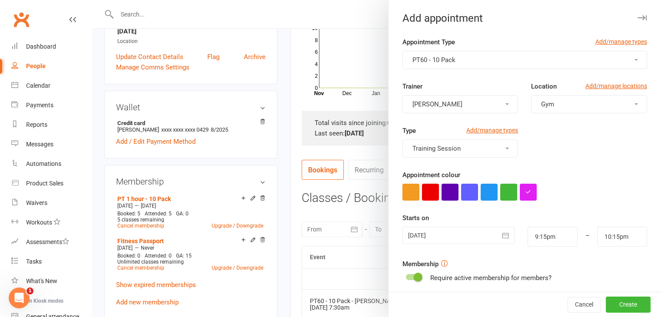
click at [450, 235] on div at bounding box center [459, 235] width 112 height 17
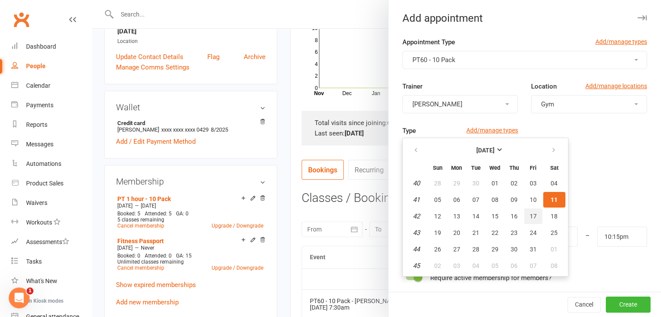
click at [530, 218] on span "17" at bounding box center [533, 216] width 7 height 7
type input "[DATE]"
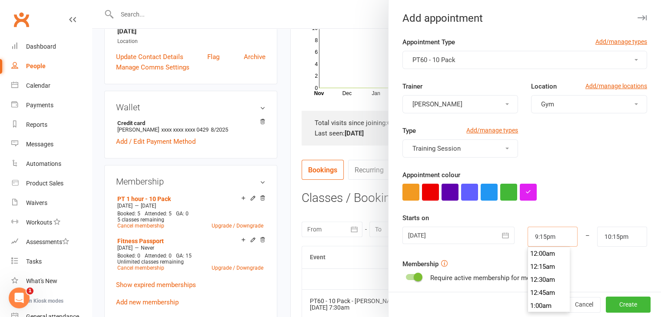
scroll to position [1096, 0]
drag, startPoint x: 550, startPoint y: 239, endPoint x: 493, endPoint y: 229, distance: 57.9
click at [493, 229] on div "17 Oct 2025 October 2025 Sun Mon Tue Wed Thu Fri Sat 40 28 29 30 01 02 03 04 41…" at bounding box center [525, 237] width 258 height 20
type input "7"
type input "8:00am"
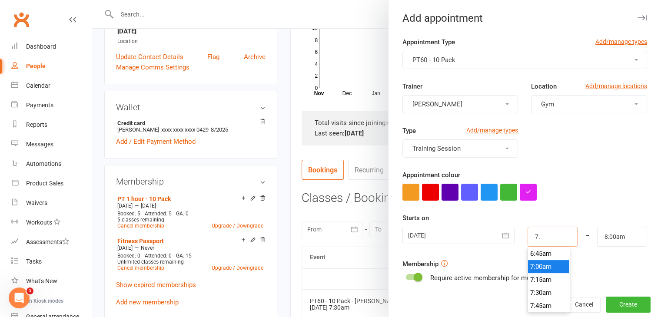
type input "7.3"
type input "2:00am"
type input "7.30"
type input "8:30am"
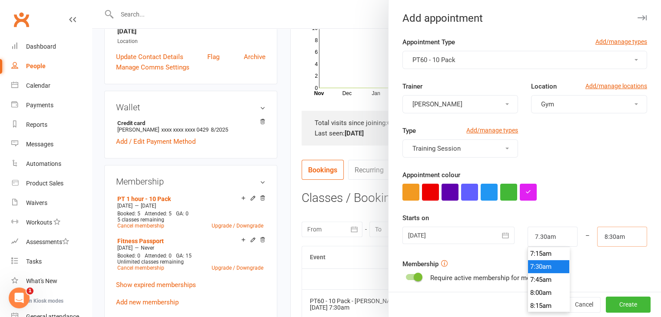
type input "7:30am"
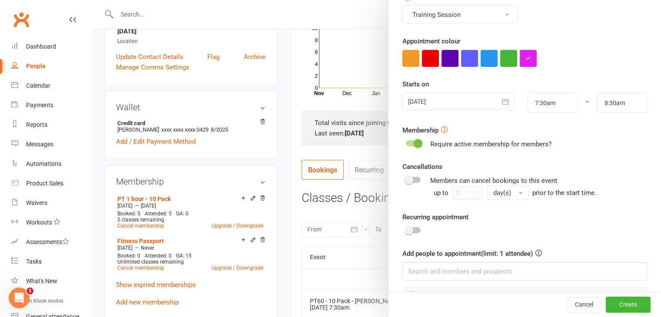
scroll to position [158, 0]
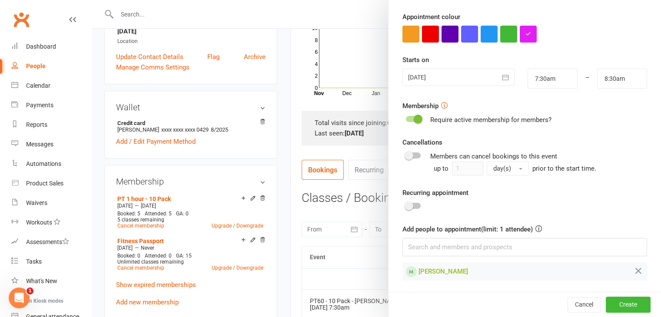
click at [413, 207] on div at bounding box center [413, 206] width 15 height 6
click at [406, 205] on input "checkbox" at bounding box center [406, 205] width 0 height 0
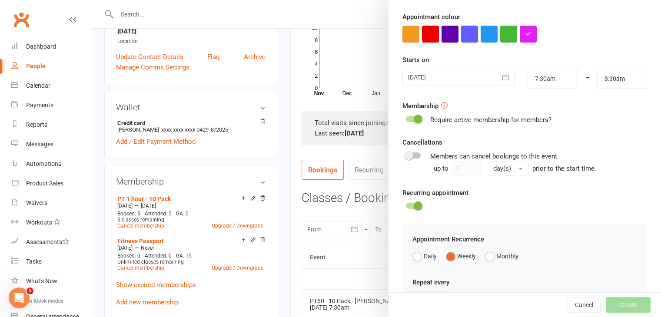
scroll to position [271, 0]
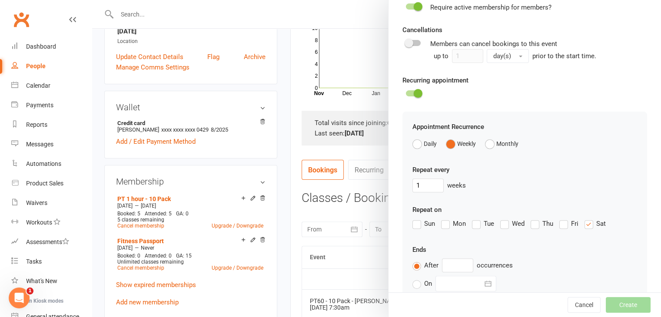
click at [565, 221] on label "Fri" at bounding box center [569, 224] width 19 height 10
click at [565, 219] on input "Fri" at bounding box center [563, 219] width 6 height 0
click at [590, 225] on label "Sat" at bounding box center [595, 224] width 21 height 10
click at [590, 219] on input "Sat" at bounding box center [588, 219] width 6 height 0
click at [451, 267] on input "text" at bounding box center [457, 266] width 31 height 14
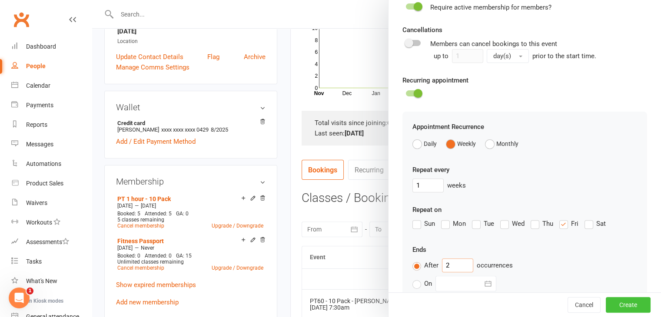
type input "2"
click at [618, 305] on button "Create" at bounding box center [628, 305] width 45 height 16
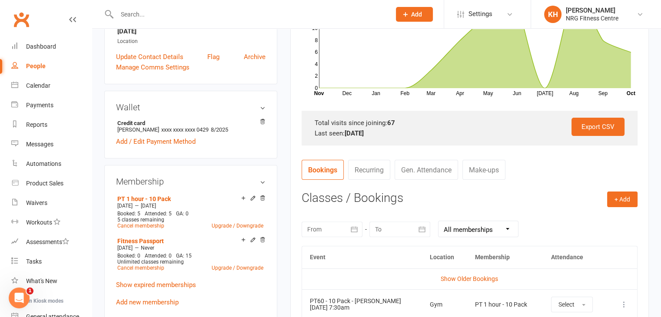
click at [127, 16] on input "text" at bounding box center [249, 14] width 270 height 12
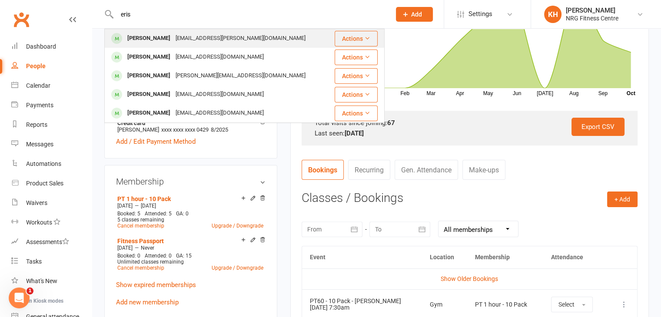
type input "eris"
click at [140, 38] on div "Eris Gleeson" at bounding box center [149, 38] width 48 height 13
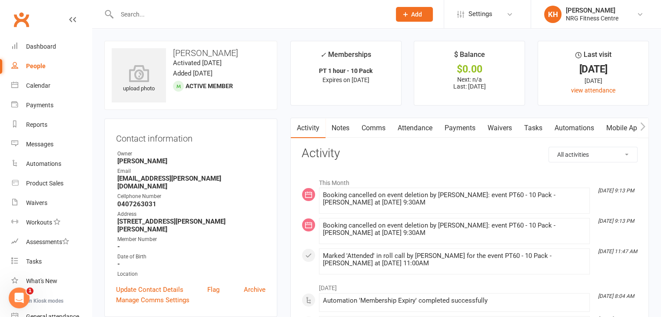
click at [426, 129] on link "Attendance" at bounding box center [415, 128] width 47 height 20
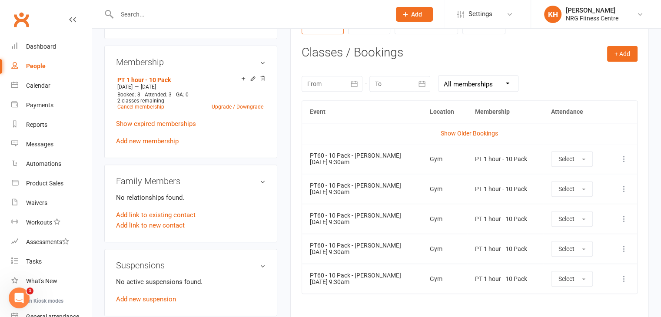
scroll to position [352, 0]
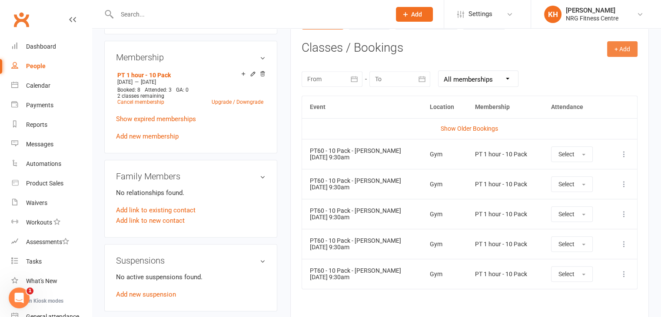
click at [623, 47] on button "+ Add" at bounding box center [622, 49] width 30 height 16
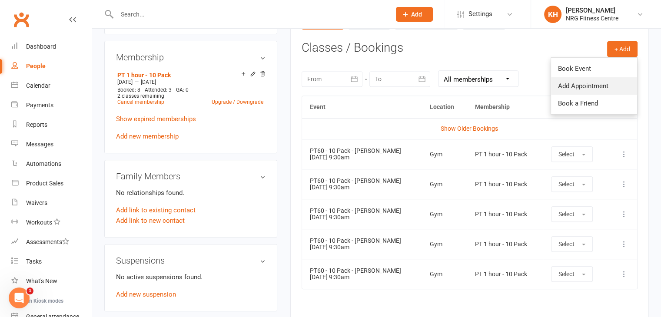
click at [590, 82] on link "Add Appointment" at bounding box center [594, 85] width 86 height 17
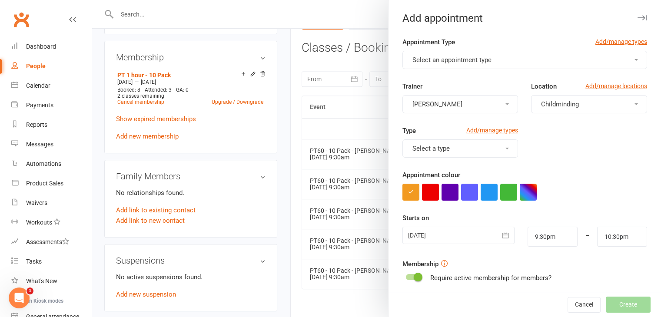
click at [477, 57] on span "Select an appointment type" at bounding box center [452, 60] width 79 height 8
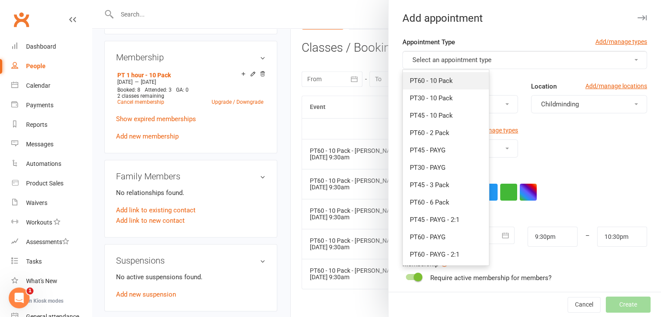
click at [452, 83] on link "PT60 - 10 Pack" at bounding box center [446, 80] width 86 height 17
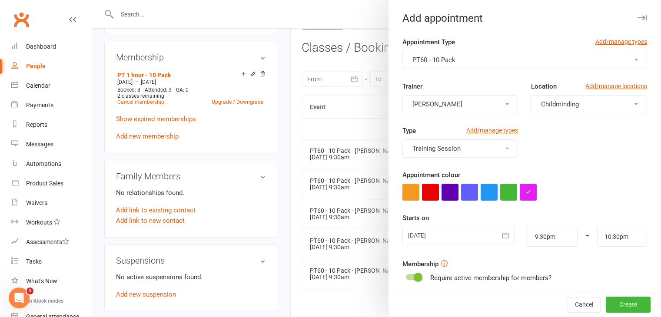
click at [446, 101] on button "[PERSON_NAME]" at bounding box center [461, 104] width 116 height 18
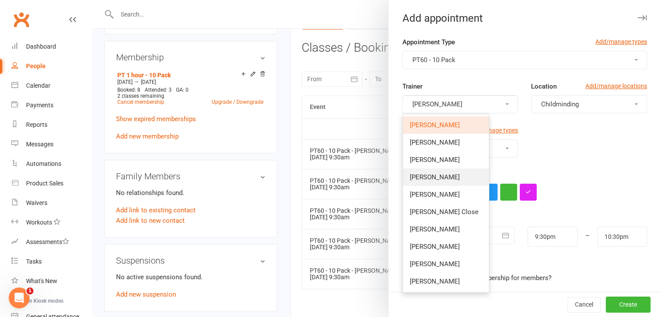
click at [427, 175] on span "[PERSON_NAME]" at bounding box center [435, 177] width 50 height 8
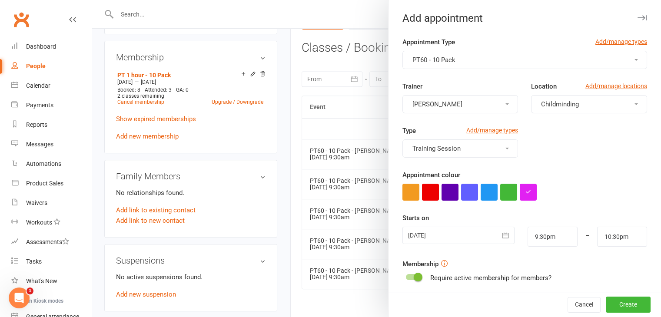
click at [561, 102] on span "Childminding" at bounding box center [560, 104] width 38 height 8
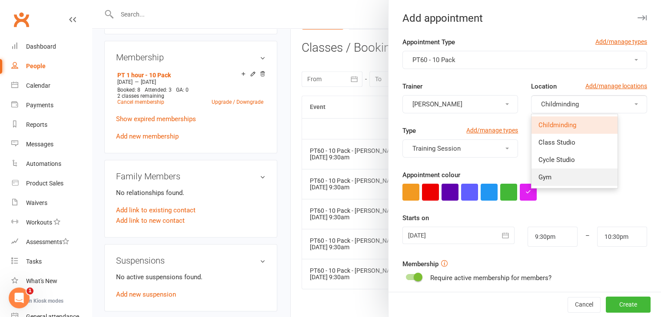
click at [539, 180] on span "Gym" at bounding box center [545, 177] width 13 height 8
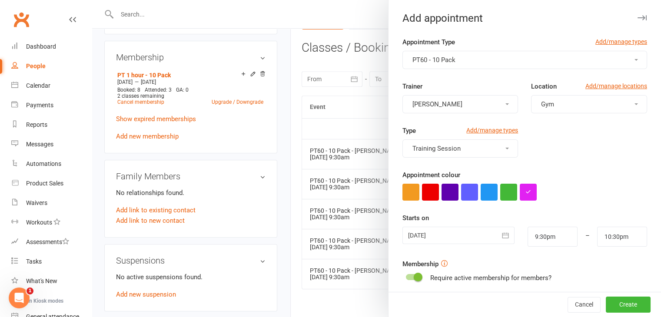
click at [441, 235] on div at bounding box center [459, 235] width 112 height 17
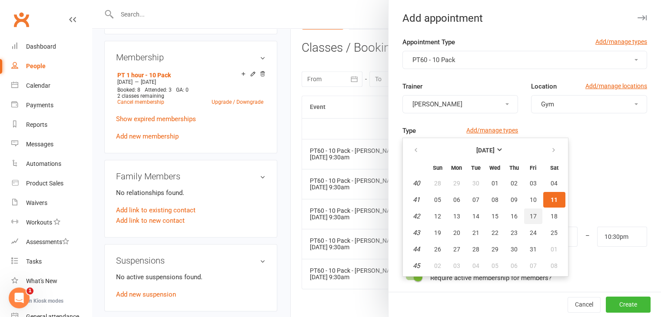
click at [530, 218] on span "17" at bounding box center [533, 216] width 7 height 7
type input "[DATE]"
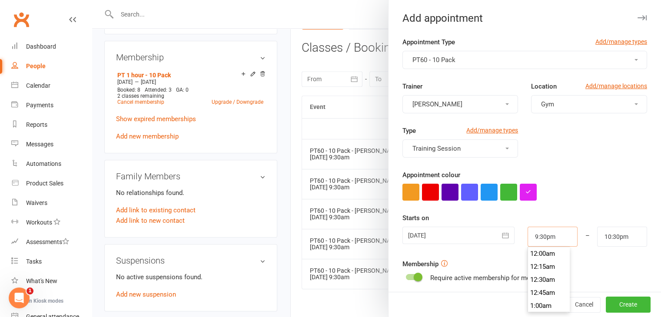
click at [555, 236] on input "9:30pm" at bounding box center [553, 237] width 50 height 20
type input "9:30"
type input "10:30am"
type input "9:30am"
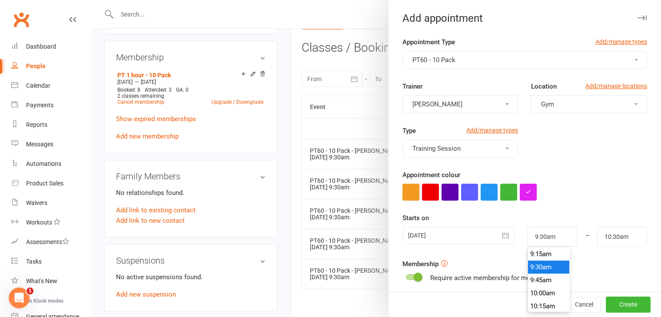
click at [550, 267] on li "9:30am" at bounding box center [549, 267] width 42 height 13
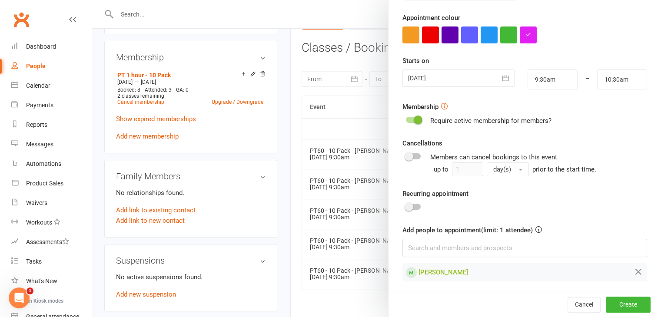
scroll to position [158, 0]
click at [613, 301] on button "Create" at bounding box center [628, 305] width 45 height 16
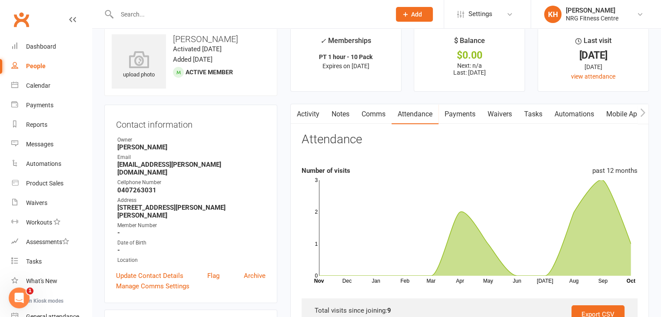
scroll to position [0, 0]
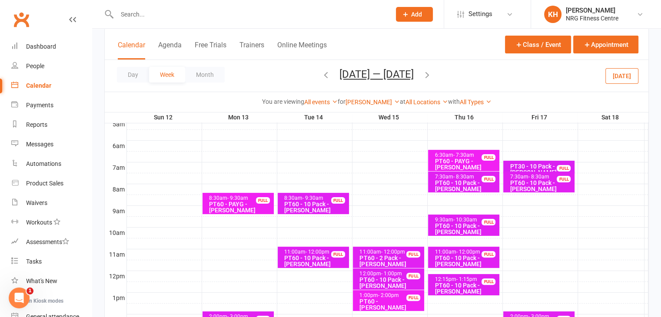
scroll to position [160, 0]
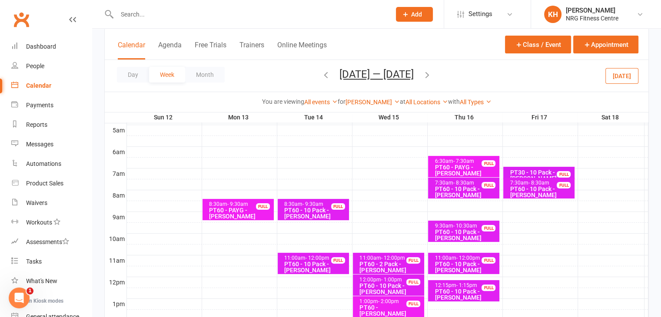
click at [542, 170] on div "PT30 - 10 Pack - [PERSON_NAME]" at bounding box center [541, 176] width 63 height 12
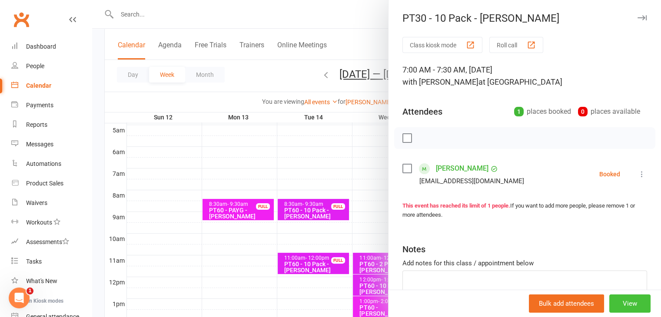
click at [621, 301] on button "View" at bounding box center [630, 304] width 41 height 18
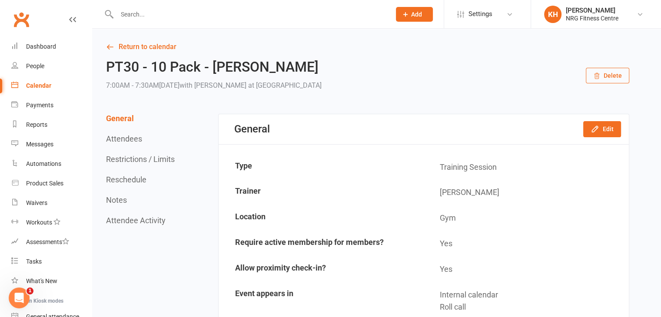
click at [121, 179] on button "Reschedule" at bounding box center [126, 179] width 40 height 9
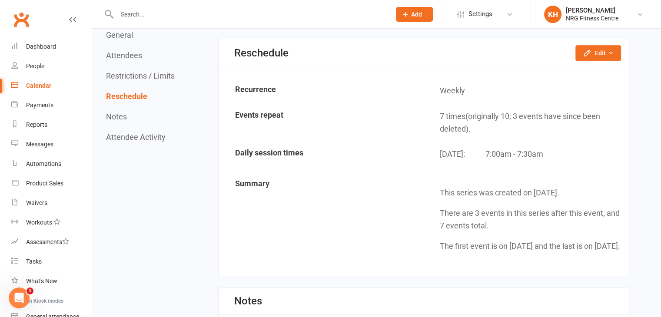
scroll to position [677, 0]
click at [607, 45] on button "Edit" at bounding box center [599, 53] width 46 height 16
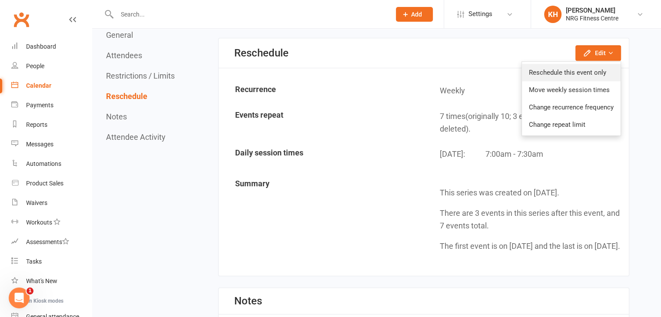
click at [584, 66] on link "Reschedule this event only" at bounding box center [571, 72] width 99 height 17
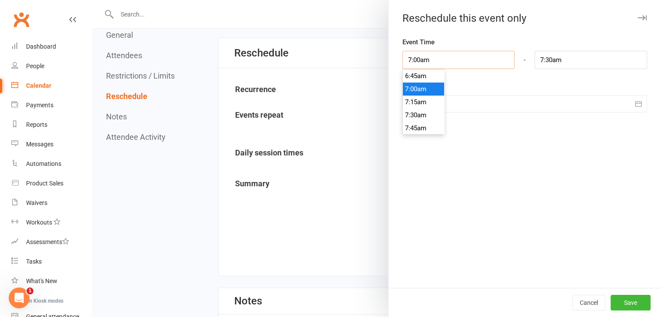
drag, startPoint x: 440, startPoint y: 52, endPoint x: 376, endPoint y: 47, distance: 64.5
click at [376, 0] on div "Reschedule this event only Event Time 7:00am 12:00am 12:15am 12:30am 12:45am 1:…" at bounding box center [376, 0] width 569 height 0
type input "5"
type input "5:30am"
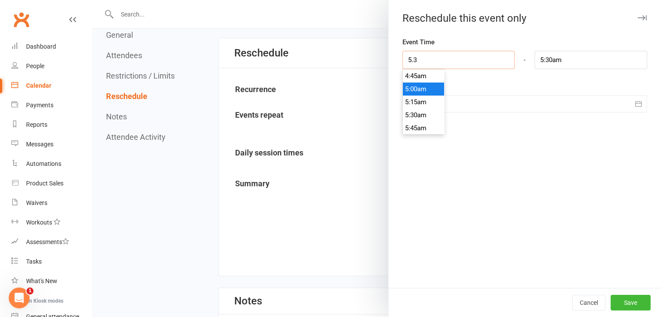
type input "5.30"
type input "6:00am"
type input "5.30p"
type input "6:00pm"
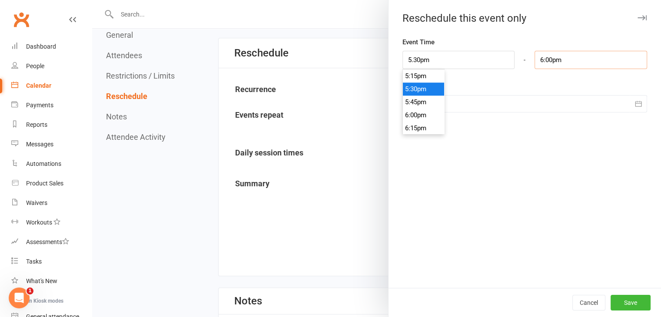
type input "5:30pm"
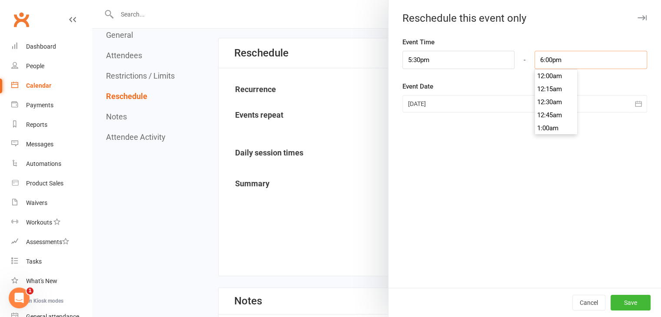
scroll to position [926, 0]
click at [634, 103] on icon "button" at bounding box center [638, 104] width 9 height 9
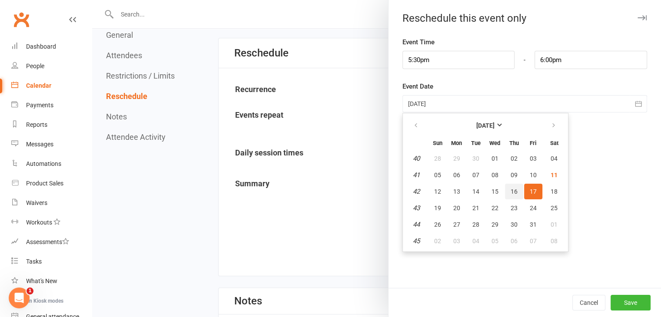
click at [508, 195] on button "16" at bounding box center [514, 192] width 18 height 16
type input "16 Oct 2025"
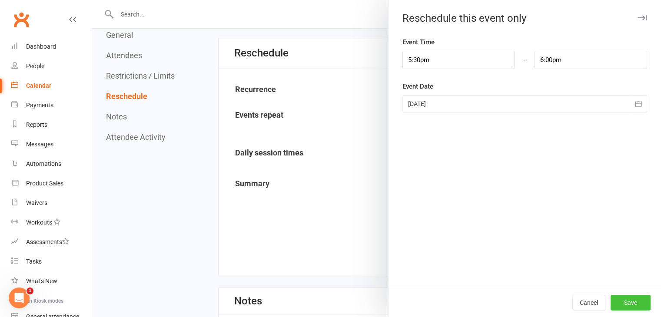
click at [629, 300] on button "Save" at bounding box center [631, 303] width 40 height 16
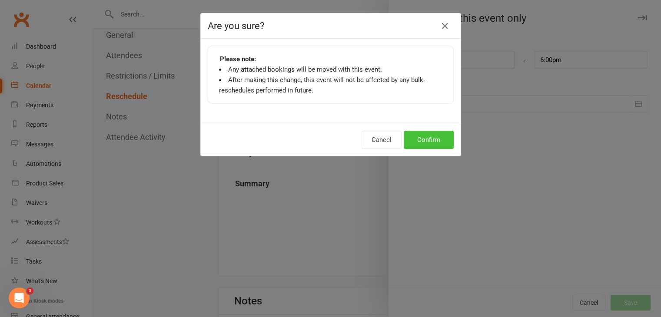
click at [424, 136] on button "Confirm" at bounding box center [429, 140] width 50 height 18
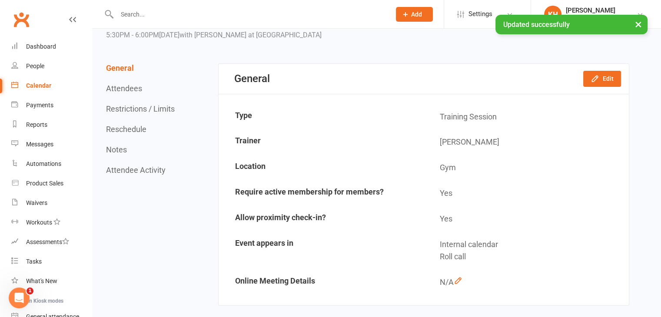
scroll to position [0, 0]
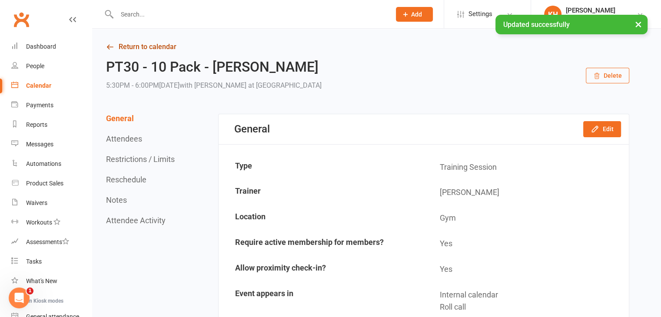
click at [111, 47] on icon at bounding box center [110, 47] width 8 height 8
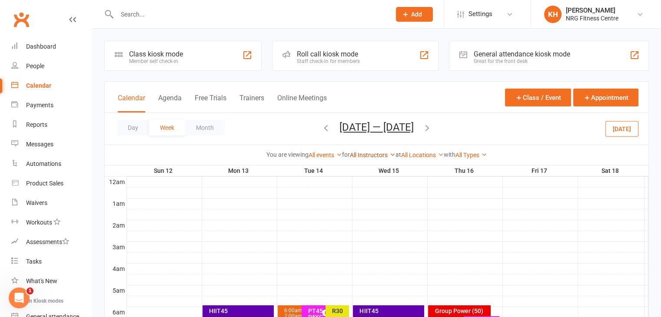
click at [382, 153] on link "All Instructors" at bounding box center [373, 155] width 46 height 7
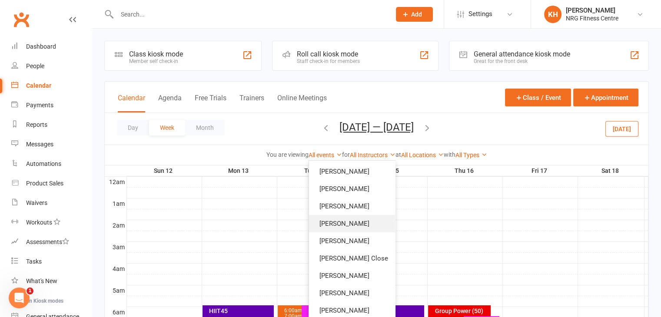
click at [344, 222] on link "[PERSON_NAME]" at bounding box center [352, 223] width 86 height 17
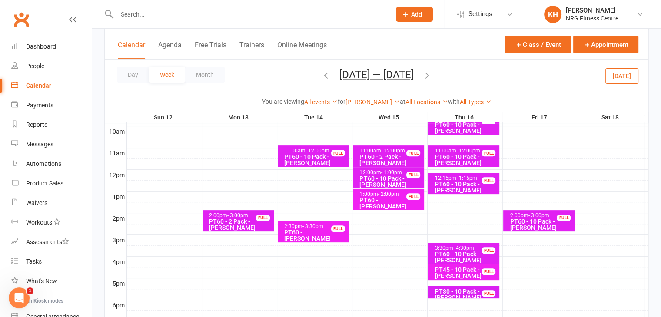
scroll to position [277, 0]
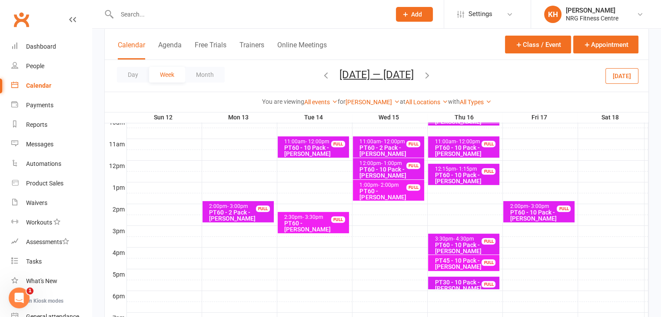
click at [455, 259] on div "PT45 - 10 Pack - [PERSON_NAME]" at bounding box center [465, 264] width 63 height 12
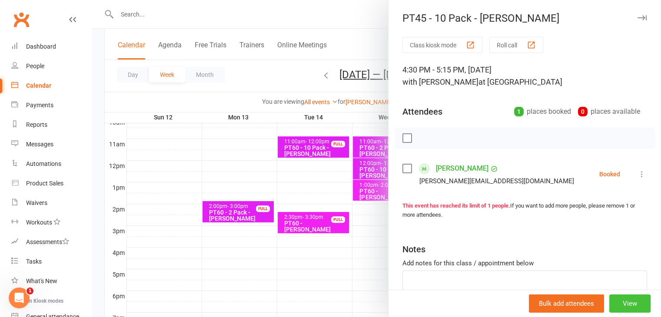
click at [614, 300] on button "View" at bounding box center [630, 304] width 41 height 18
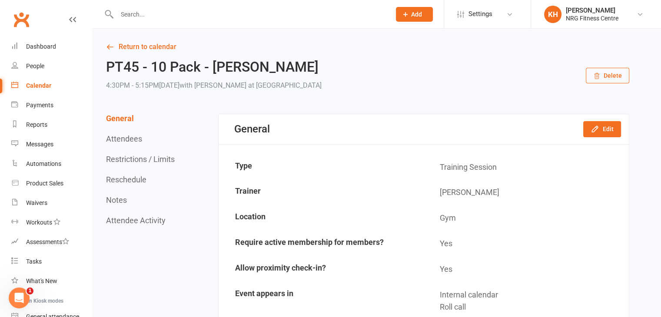
click at [603, 79] on button "Delete" at bounding box center [607, 76] width 43 height 16
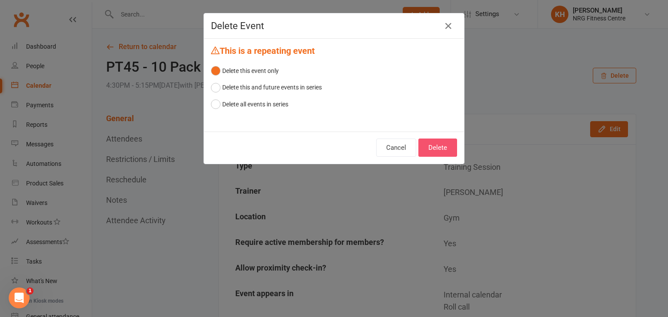
click at [440, 151] on button "Delete" at bounding box center [437, 148] width 39 height 18
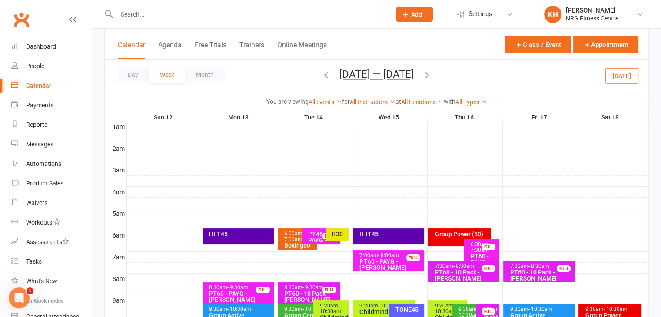
scroll to position [75, 0]
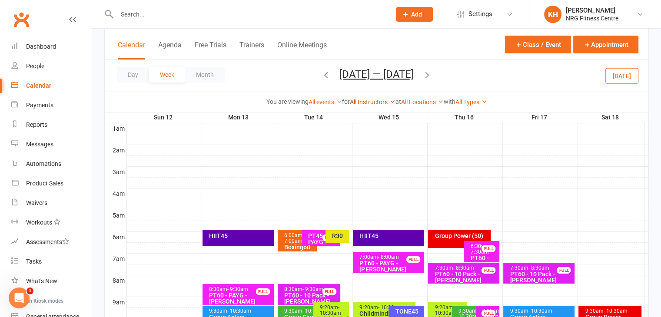
click at [373, 103] on link "All Instructors" at bounding box center [373, 102] width 46 height 7
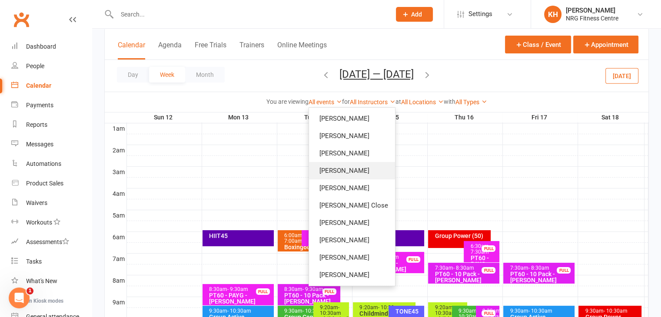
click at [338, 165] on link "[PERSON_NAME]" at bounding box center [352, 170] width 86 height 17
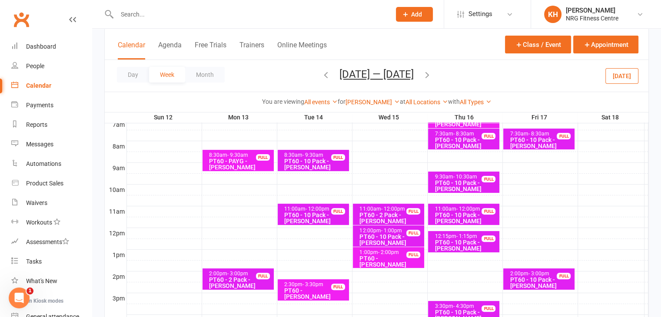
scroll to position [224, 0]
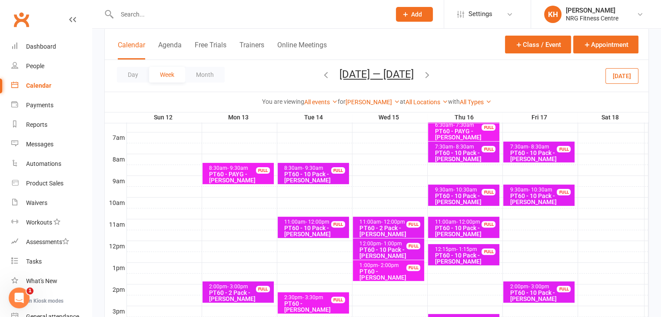
click at [379, 107] on div "Chris Holt Show All Instructors Kim Holt Bobbie Sweeting Liv Wark Chris Holt Ki…" at bounding box center [373, 102] width 54 height 10
click at [376, 105] on link "[PERSON_NAME]" at bounding box center [373, 102] width 54 height 7
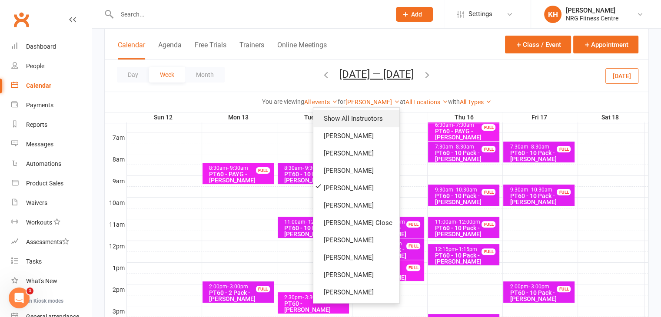
click at [340, 120] on link "Show All Instructors" at bounding box center [356, 118] width 86 height 17
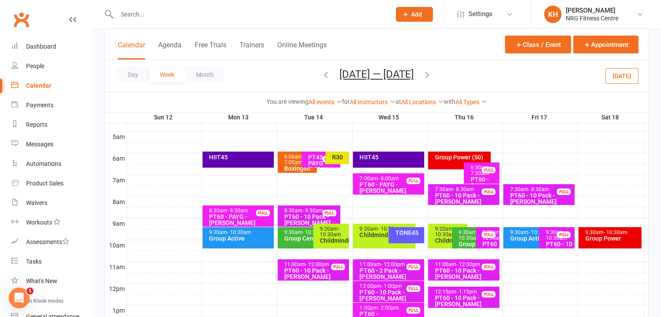
scroll to position [153, 0]
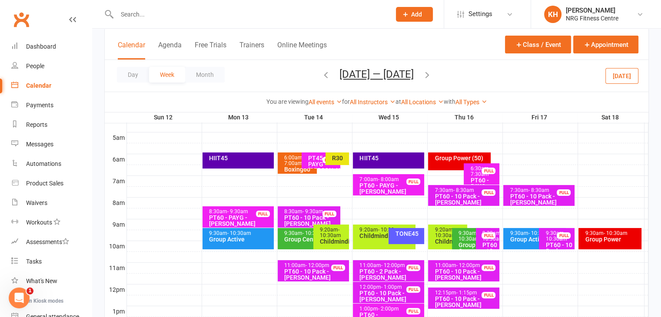
click at [223, 157] on div "HIIT45" at bounding box center [240, 158] width 63 height 6
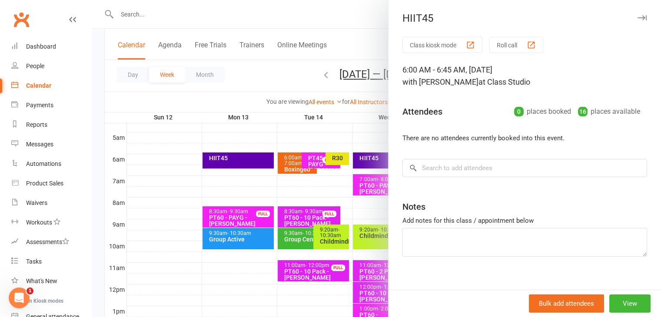
click at [638, 20] on icon "button" at bounding box center [642, 17] width 9 height 5
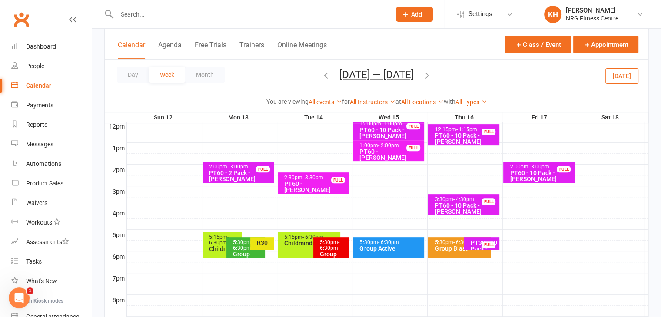
scroll to position [332, 0]
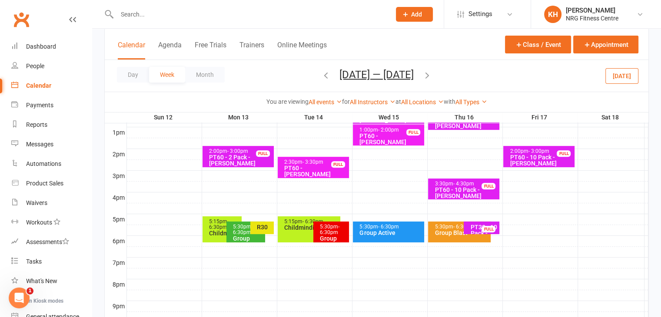
click at [220, 231] on div "Childminding" at bounding box center [224, 233] width 31 height 6
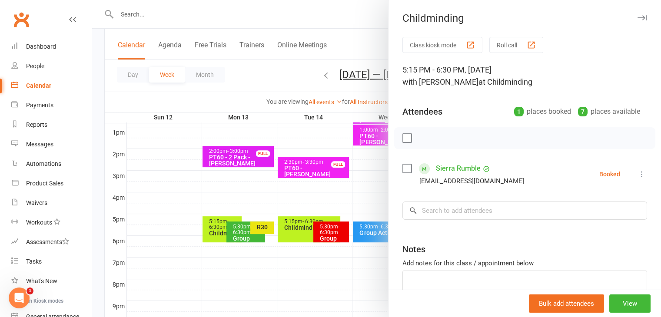
click at [638, 18] on icon "button" at bounding box center [642, 17] width 9 height 5
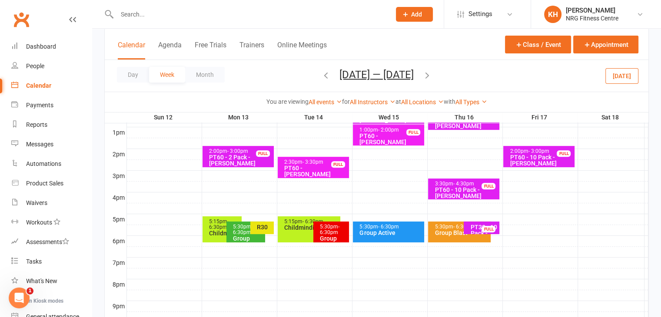
click at [242, 224] on div "5:30pm - 6:30pm" at bounding box center [248, 229] width 31 height 11
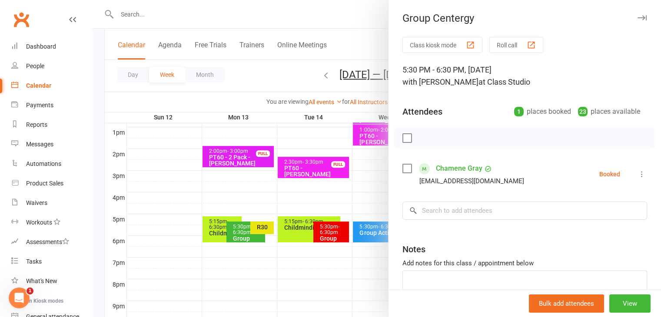
click at [638, 17] on icon "button" at bounding box center [642, 17] width 9 height 5
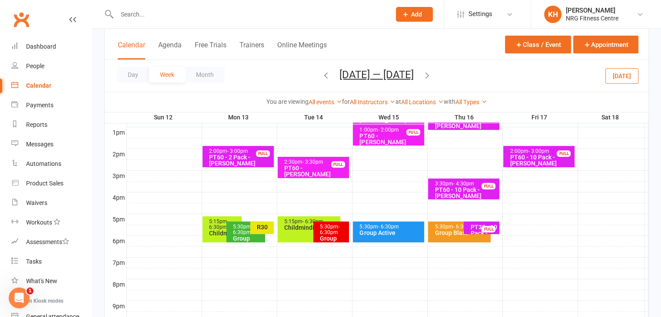
click at [266, 225] on div "R30" at bounding box center [265, 227] width 16 height 6
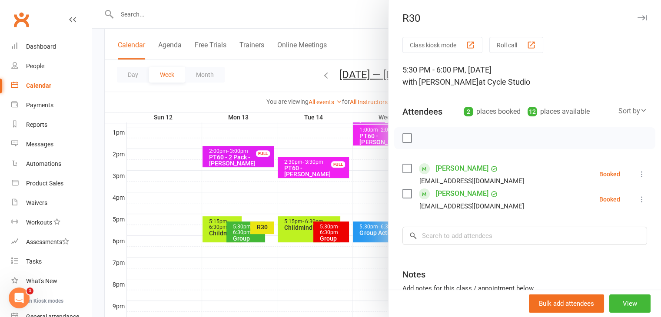
click at [638, 19] on icon "button" at bounding box center [642, 17] width 9 height 5
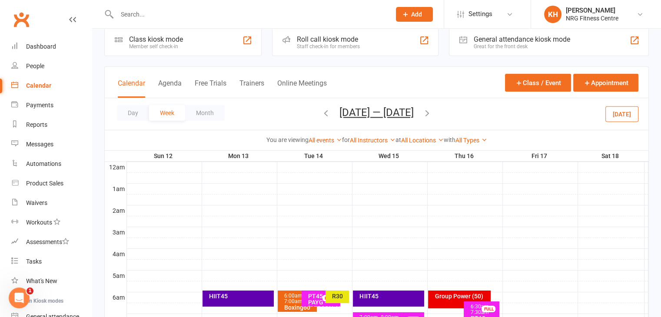
scroll to position [0, 0]
